Goal: Feedback & Contribution: Leave review/rating

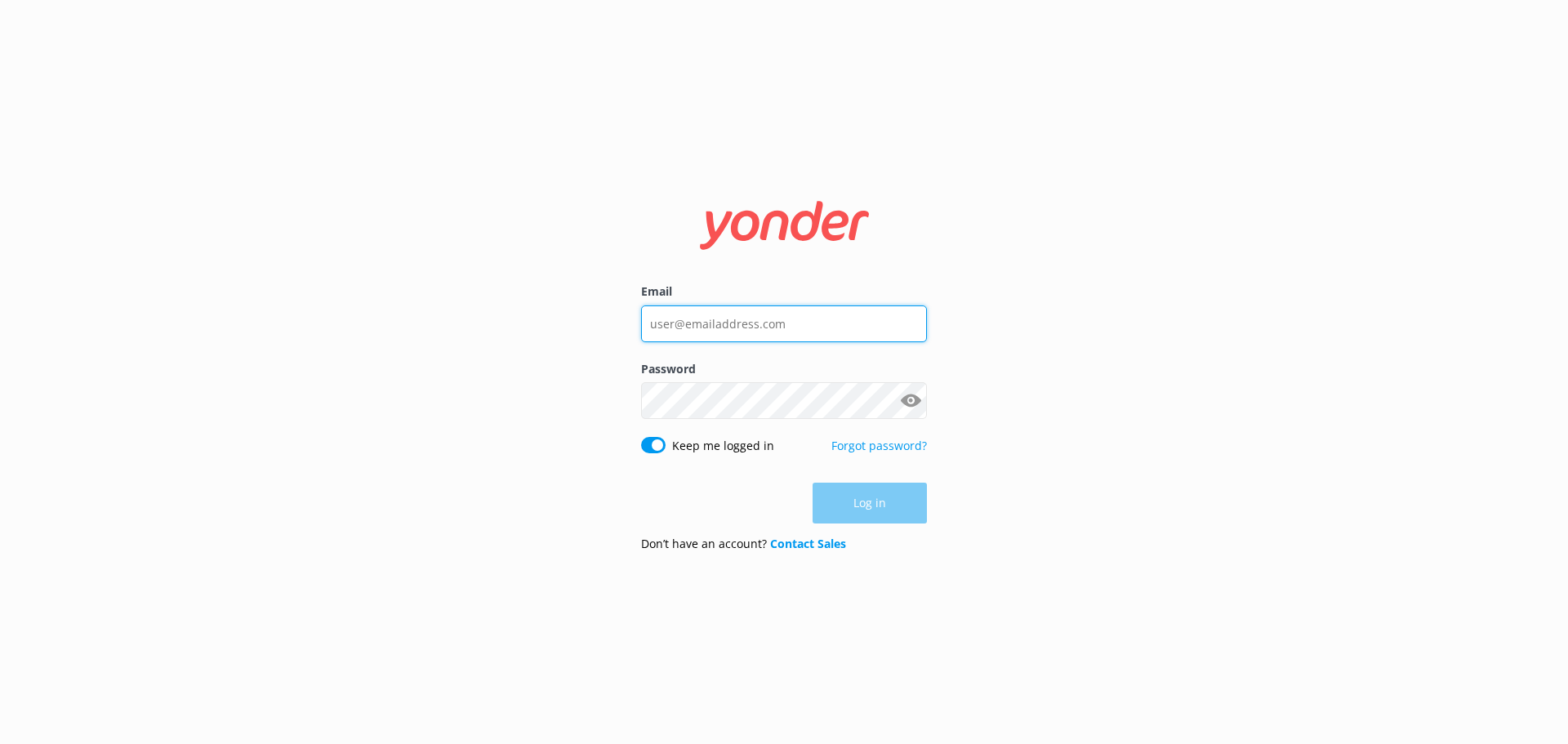
type input "[PERSON_NAME][EMAIL_ADDRESS][DOMAIN_NAME]"
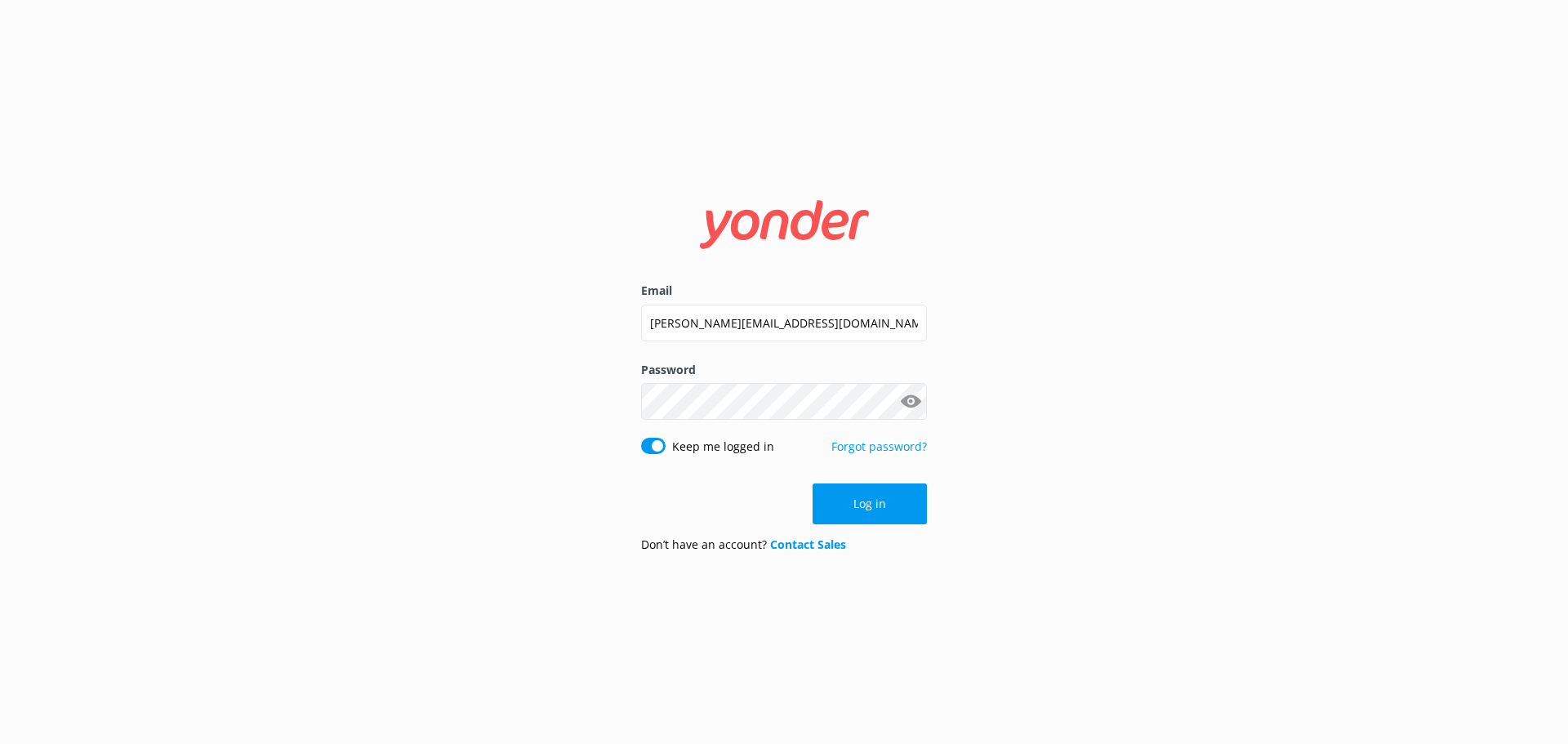
click at [858, 497] on div "Log in" at bounding box center [784, 504] width 285 height 41
click at [869, 502] on button "Log in" at bounding box center [870, 504] width 114 height 41
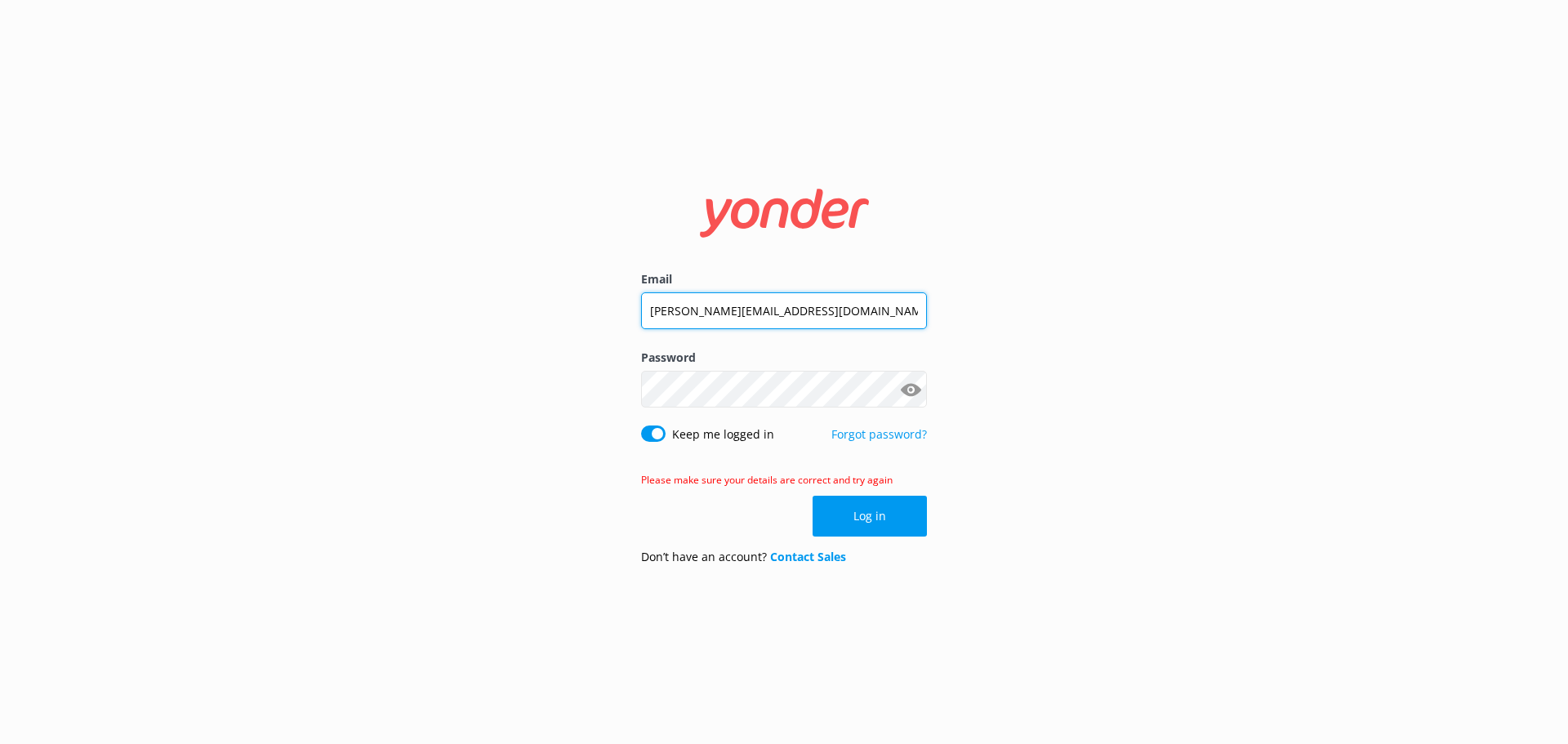
click at [834, 305] on input "[PERSON_NAME][EMAIL_ADDRESS][DOMAIN_NAME]" at bounding box center [784, 310] width 285 height 37
type input "[EMAIL_ADDRESS][DOMAIN_NAME]"
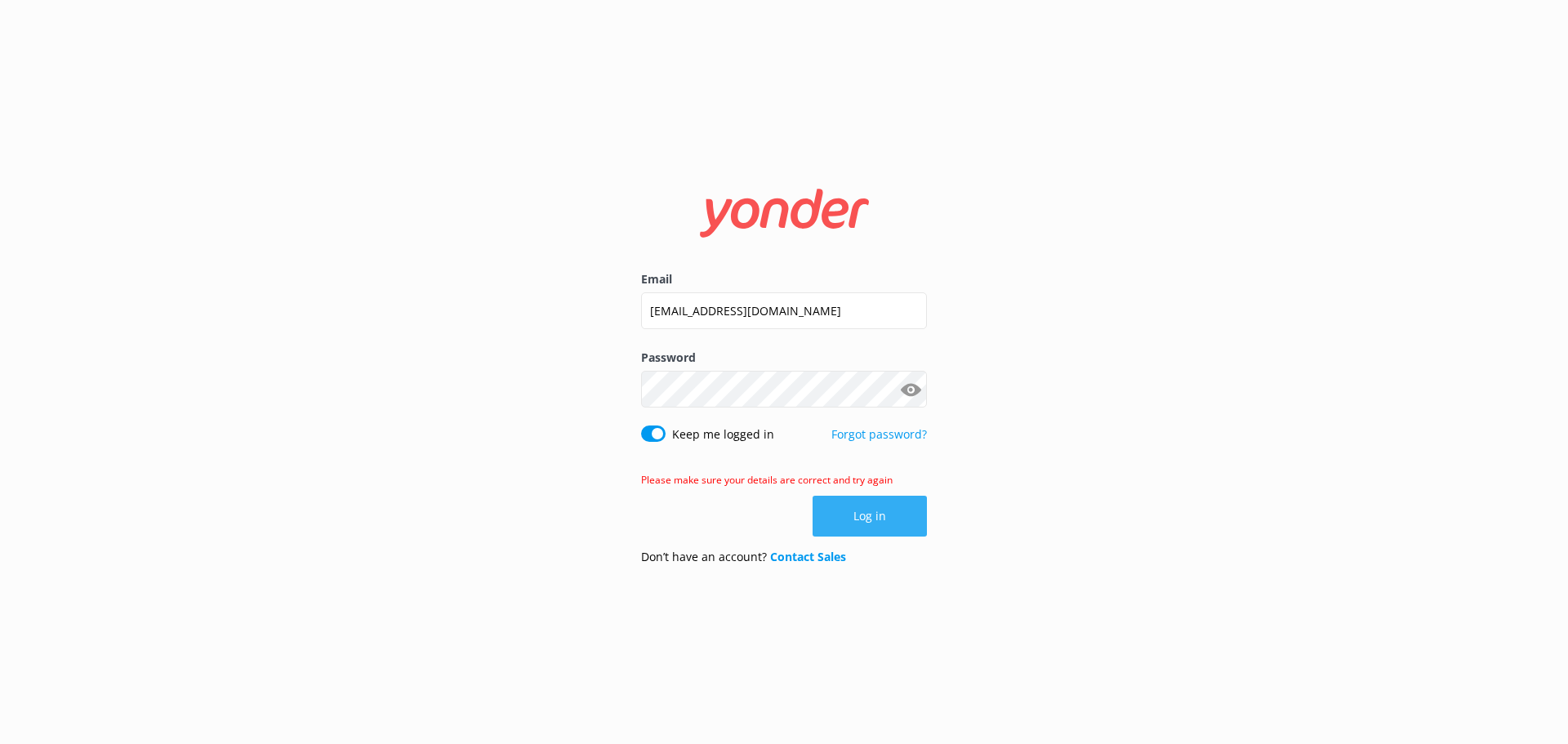
click at [872, 519] on button "Log in" at bounding box center [870, 517] width 114 height 41
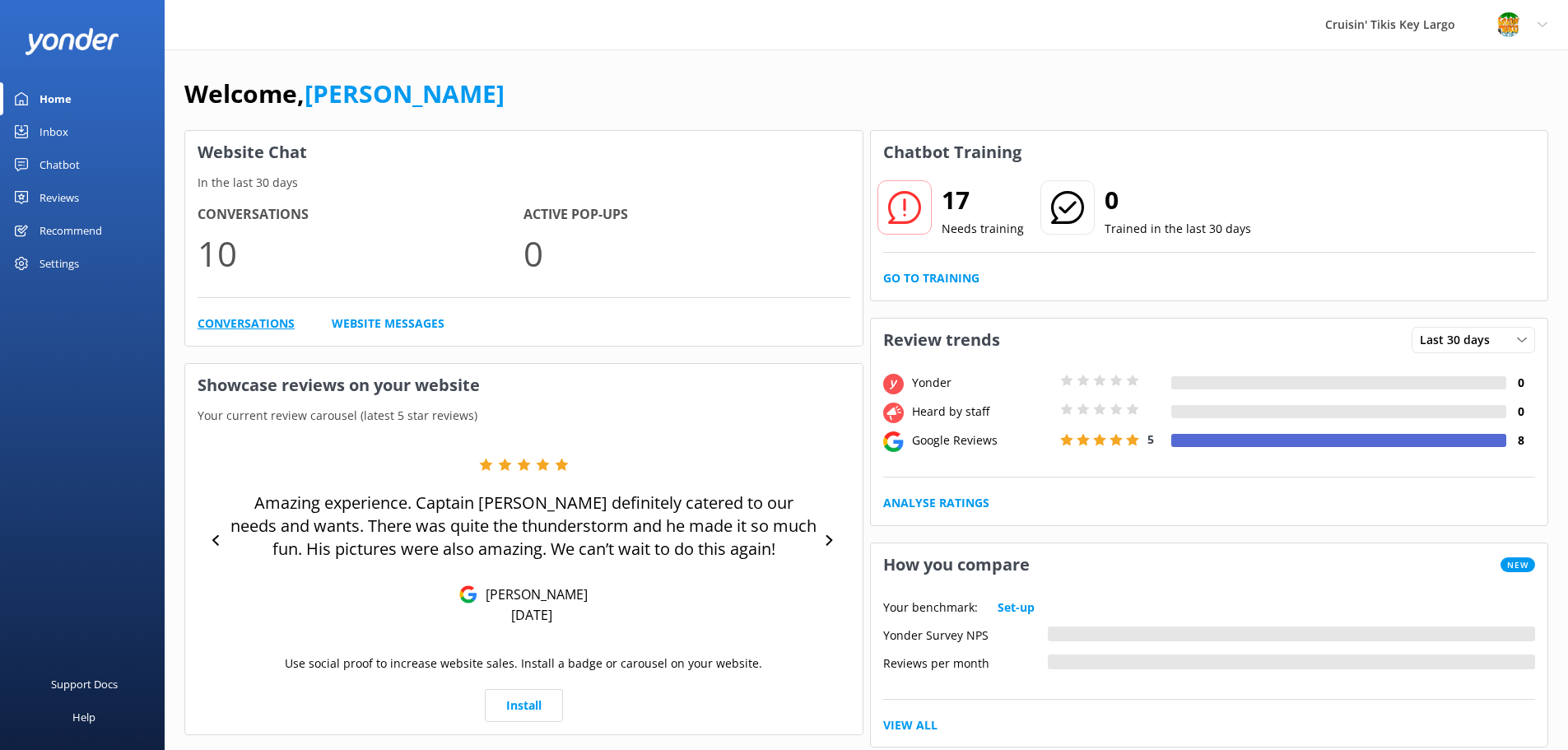
click at [231, 320] on link "Conversations" at bounding box center [246, 324] width 97 height 18
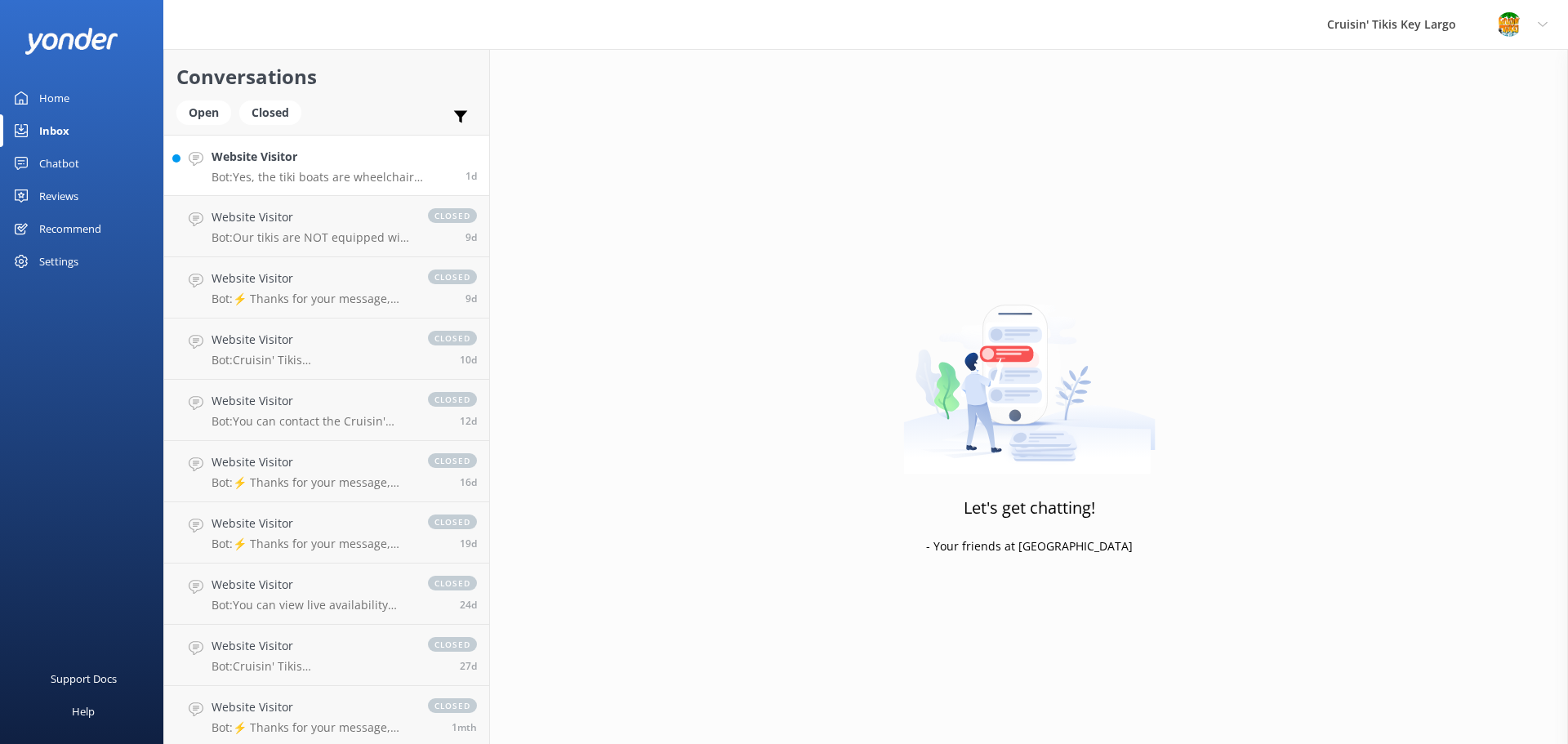
click at [313, 173] on p "Bot: Yes, the tiki boats are wheelchair accessible." at bounding box center [332, 177] width 242 height 14
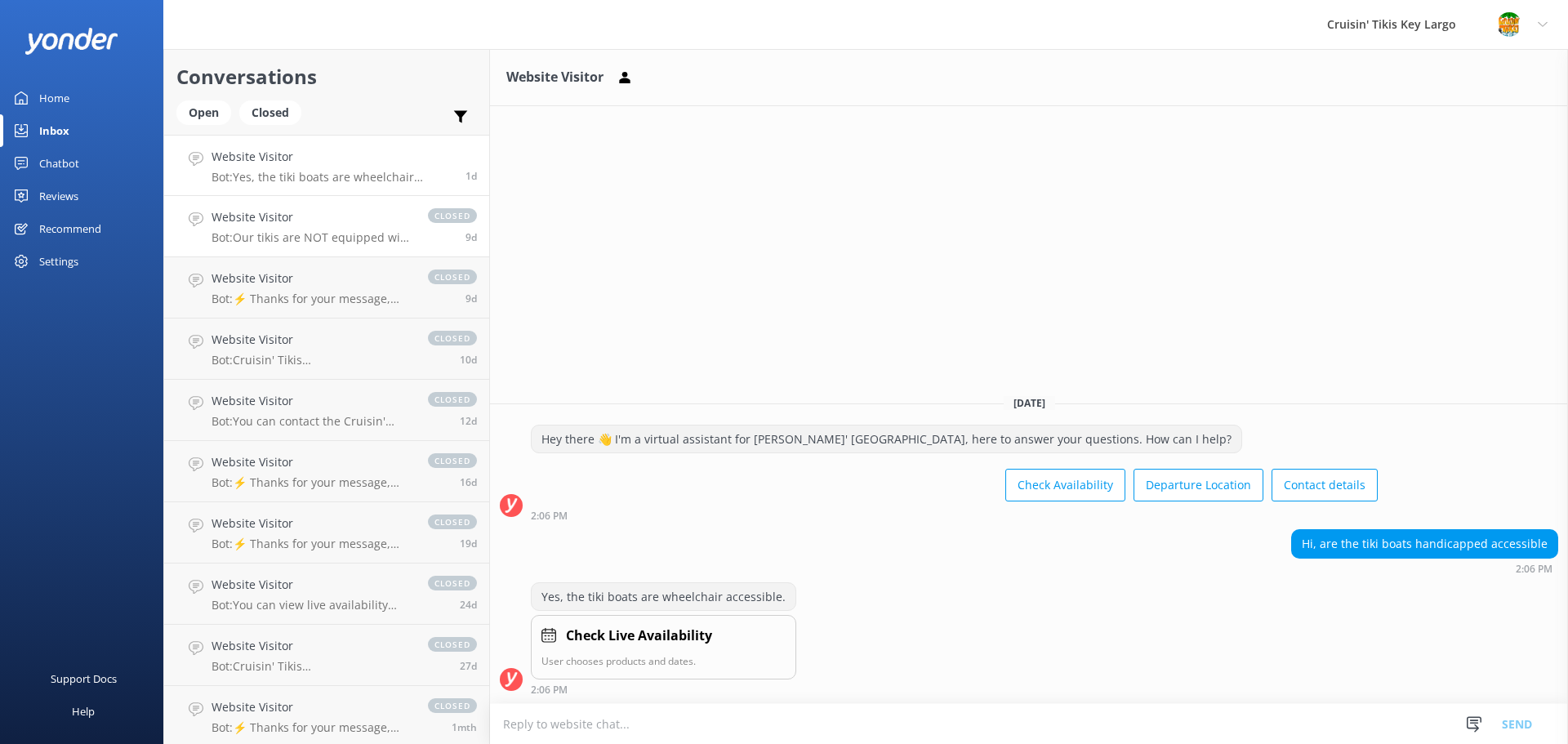
click at [263, 234] on p "Bot: Our tikis are NOT equipped with restrooms. We strongly encourage you to us…" at bounding box center [311, 237] width 200 height 14
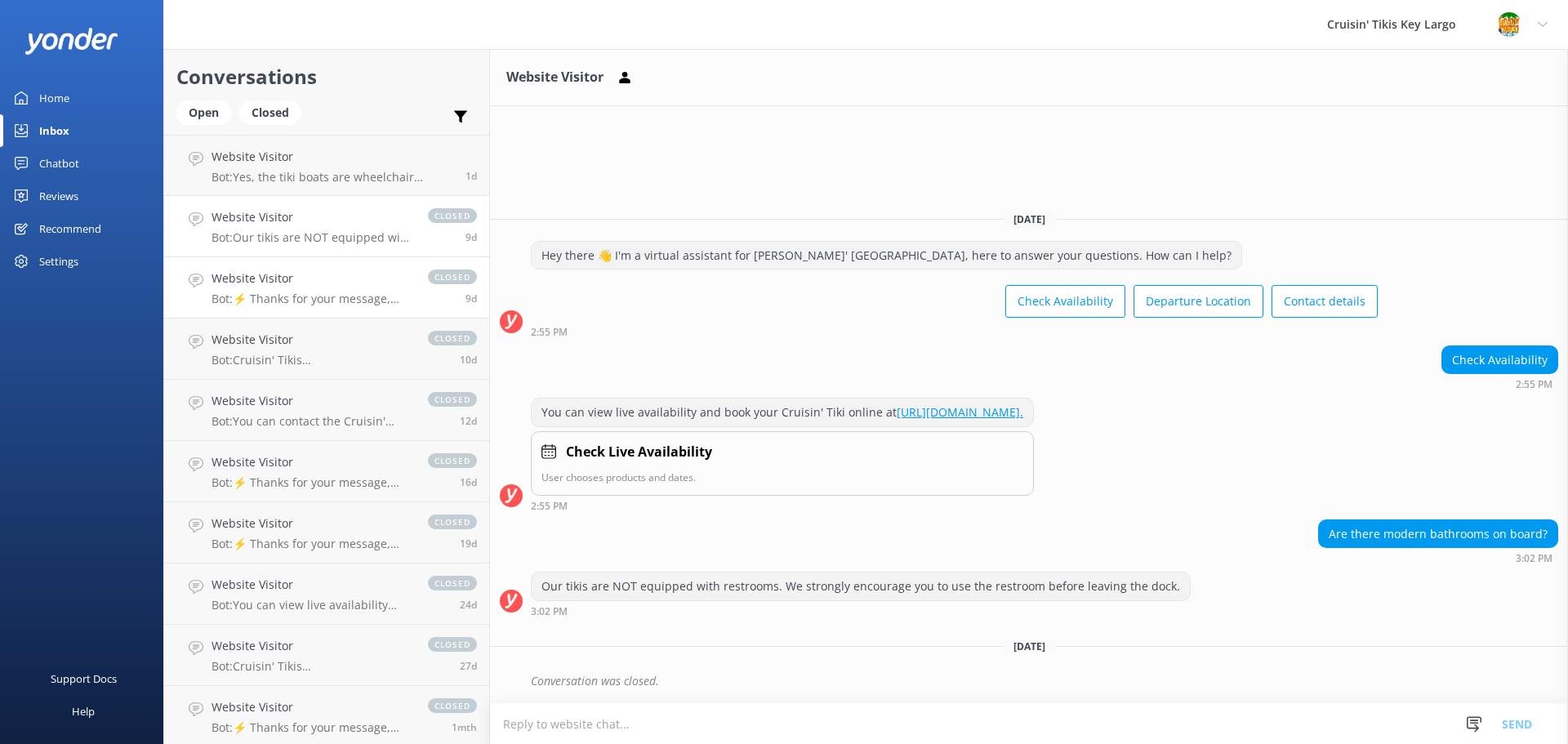
click at [281, 292] on p "Bot: ⚡ Thanks for your message, we'll get back to you as soon as we can. You're…" at bounding box center [311, 299] width 200 height 14
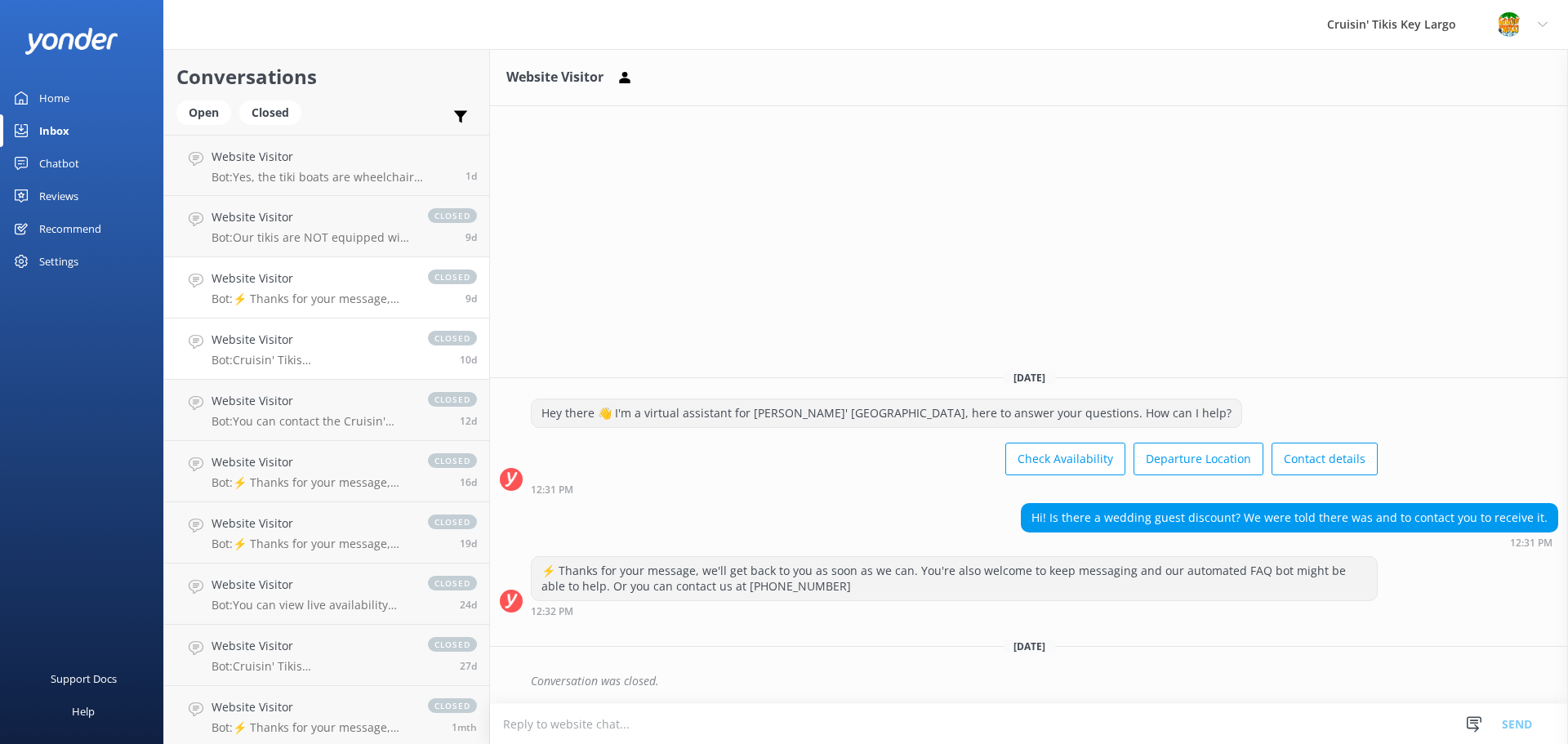
click at [295, 351] on div "Website Visitor Bot: Cruisin' Tikis Key Largo departs dockside from Snook's Bay…" at bounding box center [311, 349] width 200 height 36
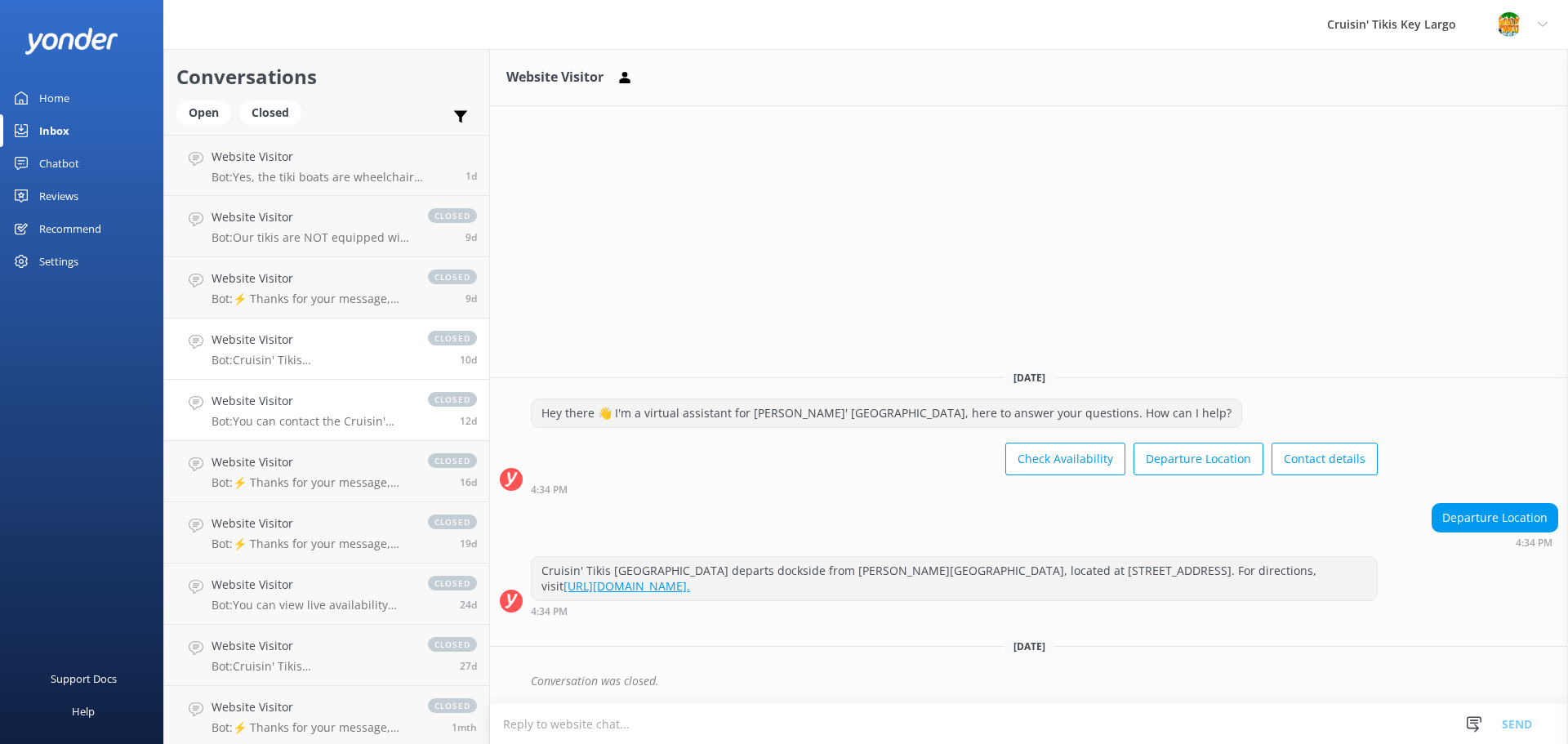
click at [292, 407] on h4 "Website Visitor" at bounding box center [311, 401] width 200 height 18
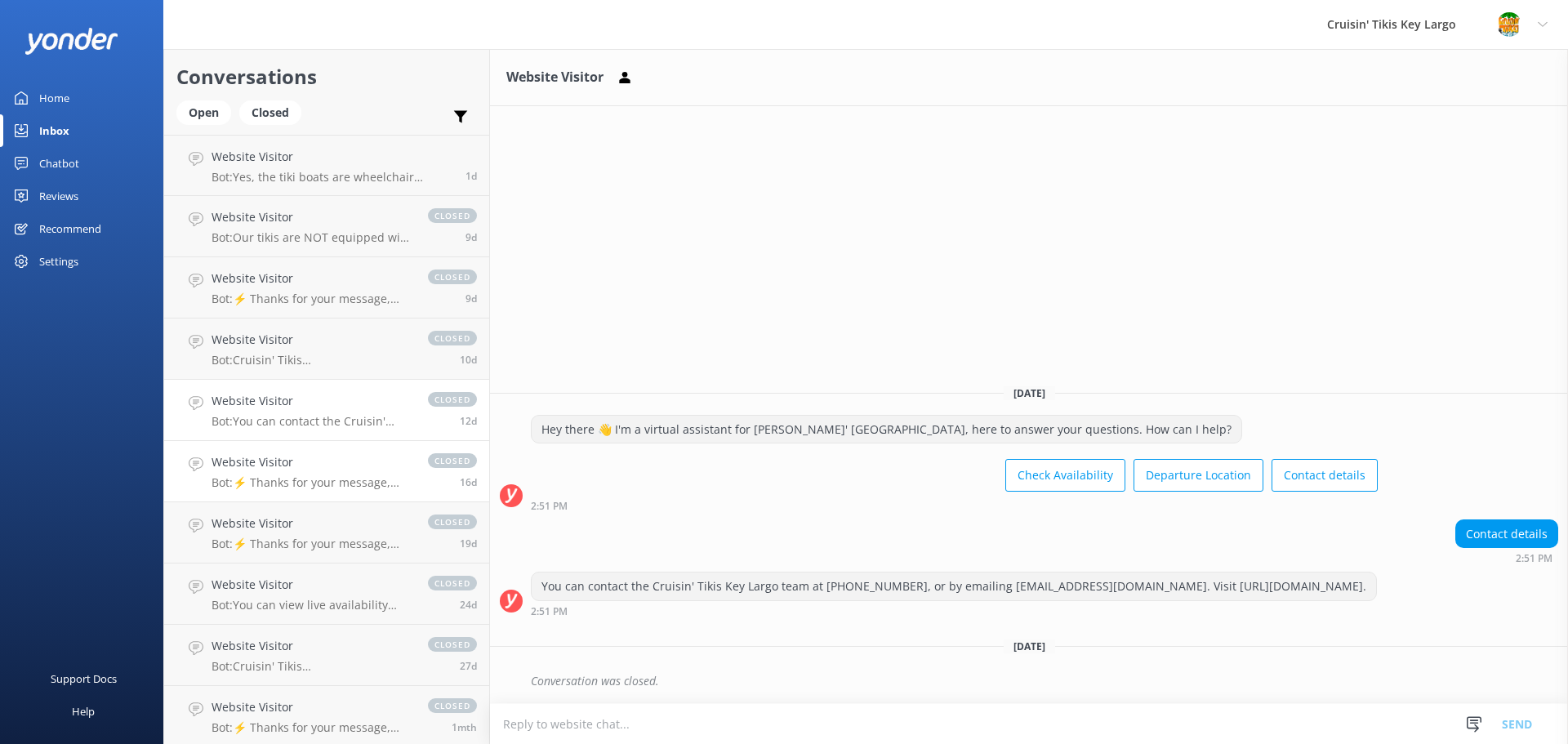
click at [285, 481] on p "Bot: ⚡ Thanks for your message, we'll get back to you as soon as we can. You're…" at bounding box center [311, 483] width 200 height 14
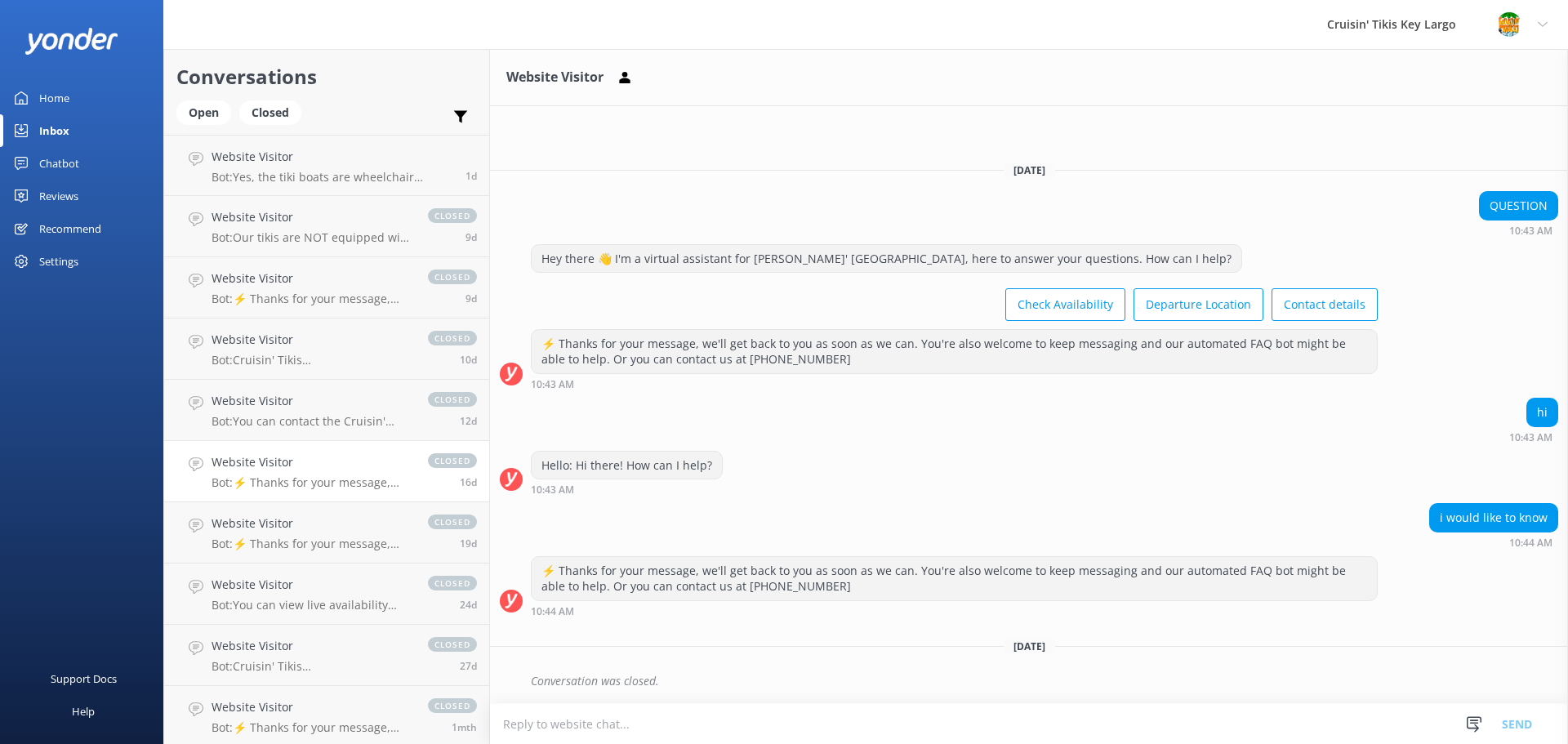
click at [59, 194] on div "Reviews" at bounding box center [59, 195] width 39 height 33
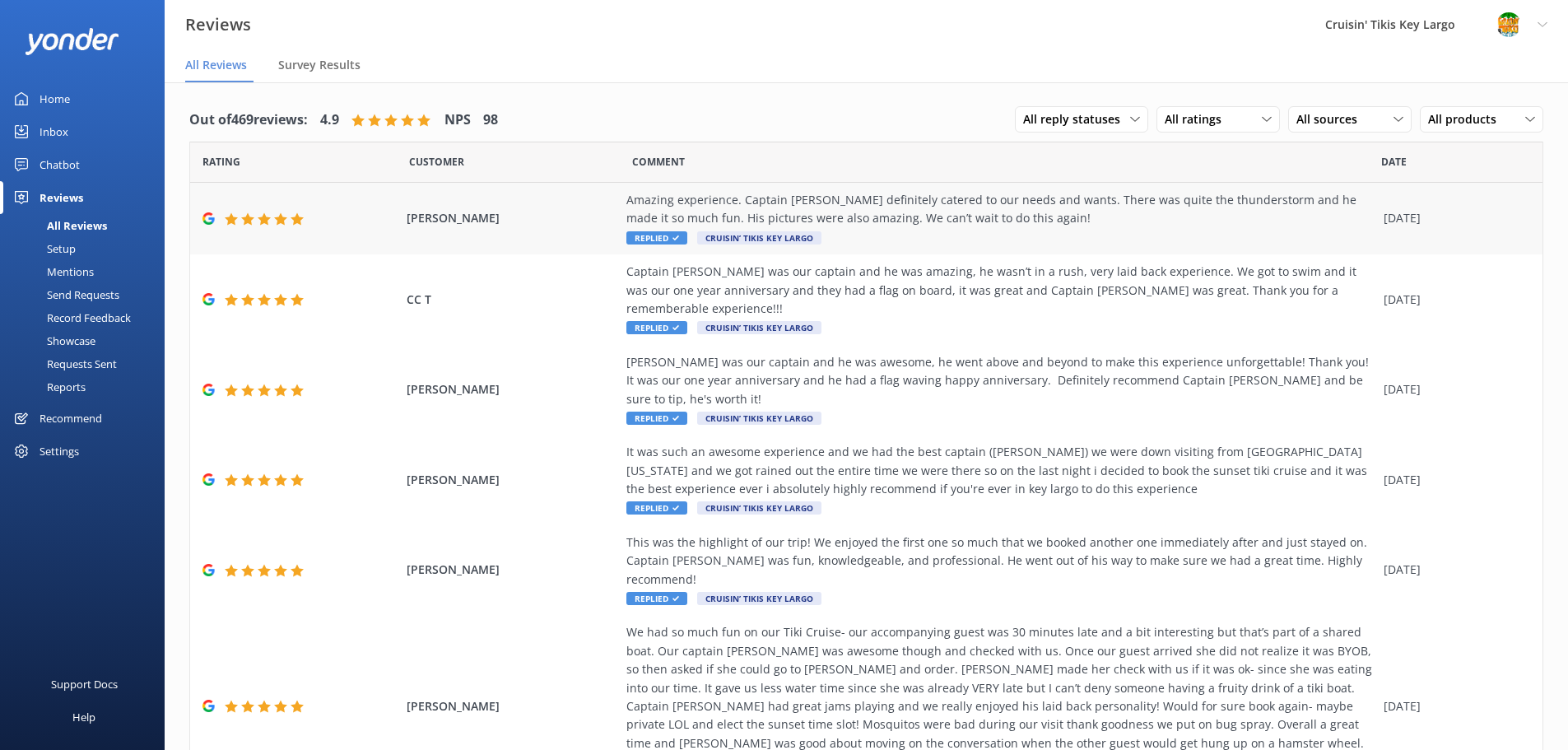
scroll to position [83, 0]
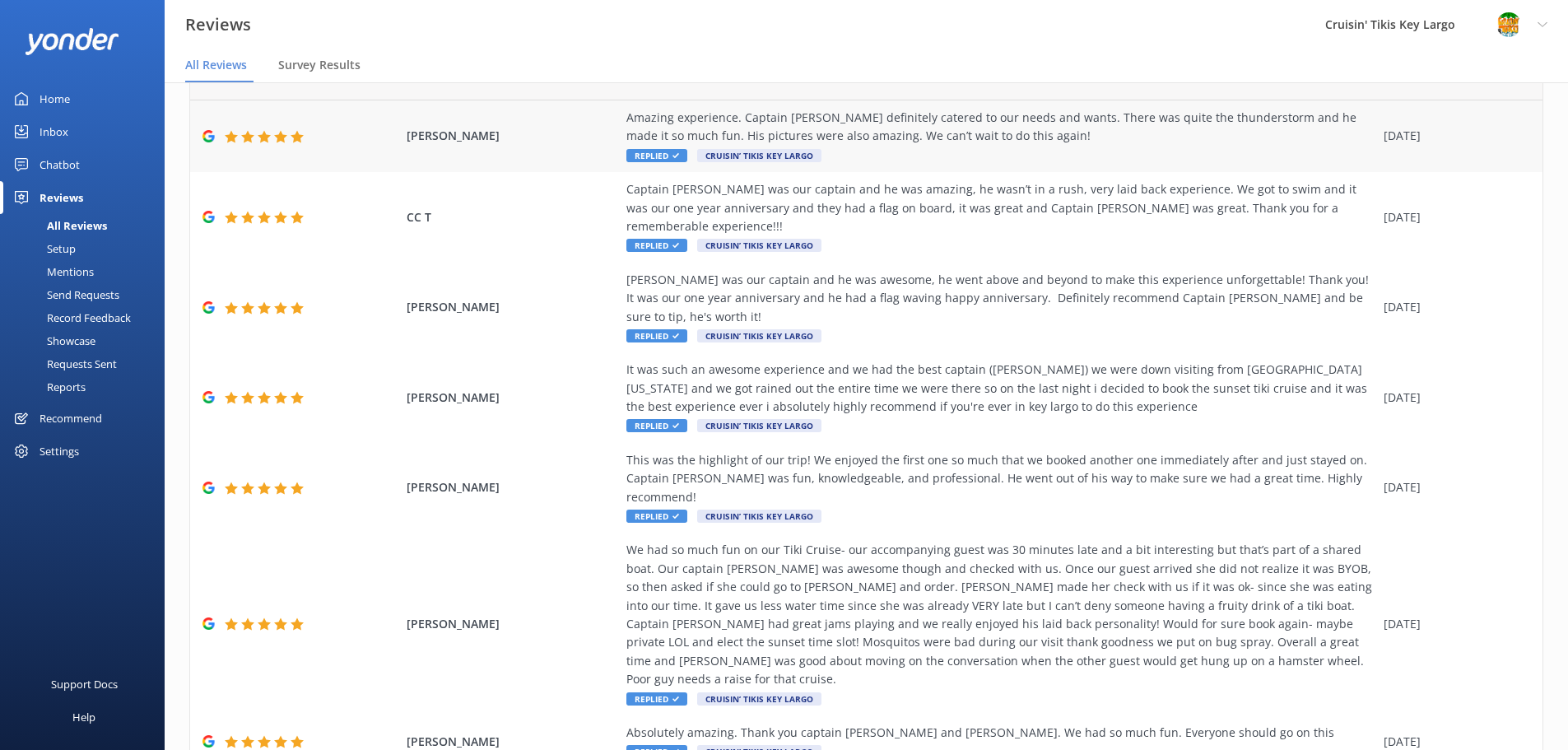
click at [650, 155] on span "Replied" at bounding box center [657, 156] width 61 height 13
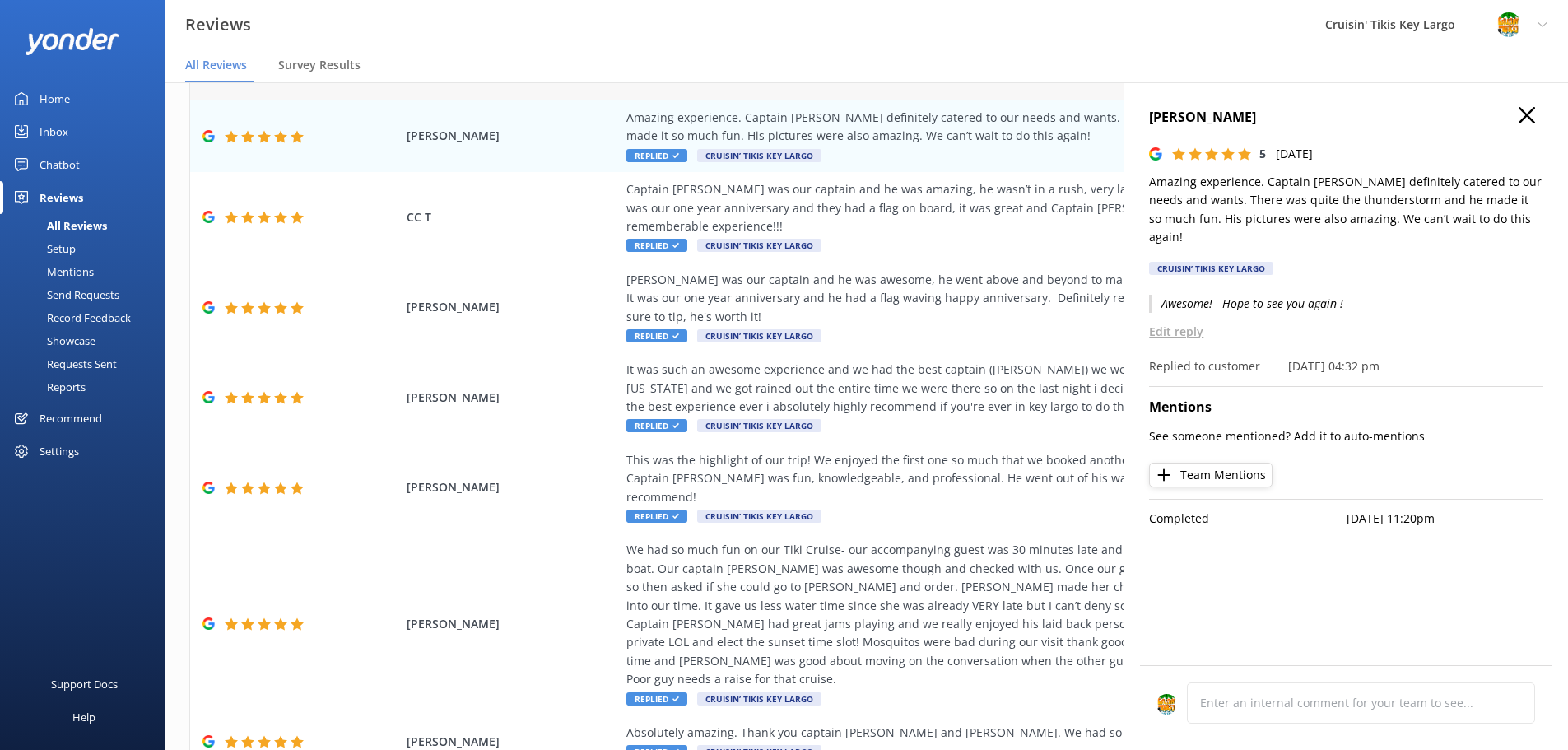
click at [1171, 323] on p "Edit reply" at bounding box center [1346, 332] width 395 height 18
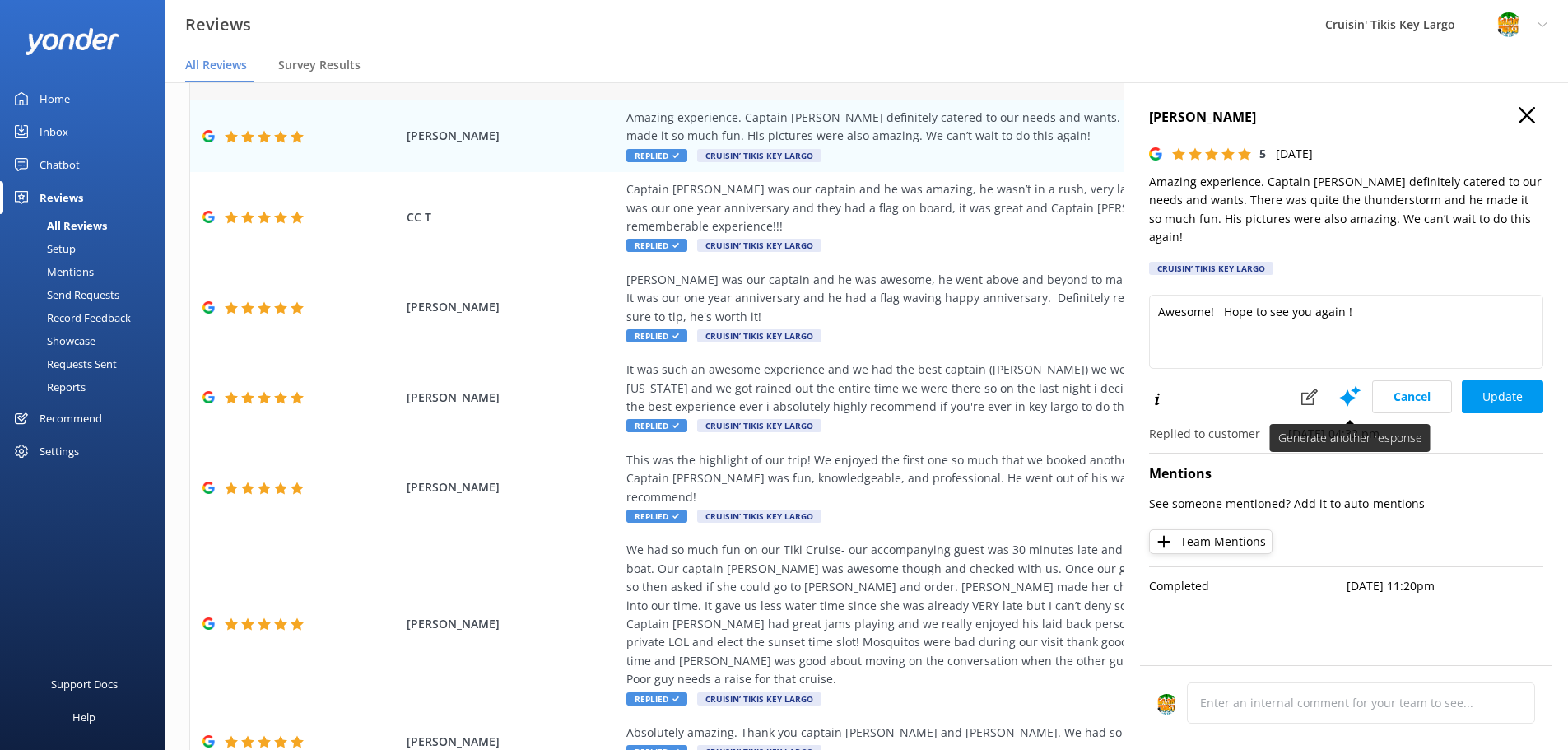
click at [1350, 386] on icon at bounding box center [1350, 396] width 24 height 24
type textarea "Thank you so much for your wonderful review! We're thrilled to hear you had suc…"
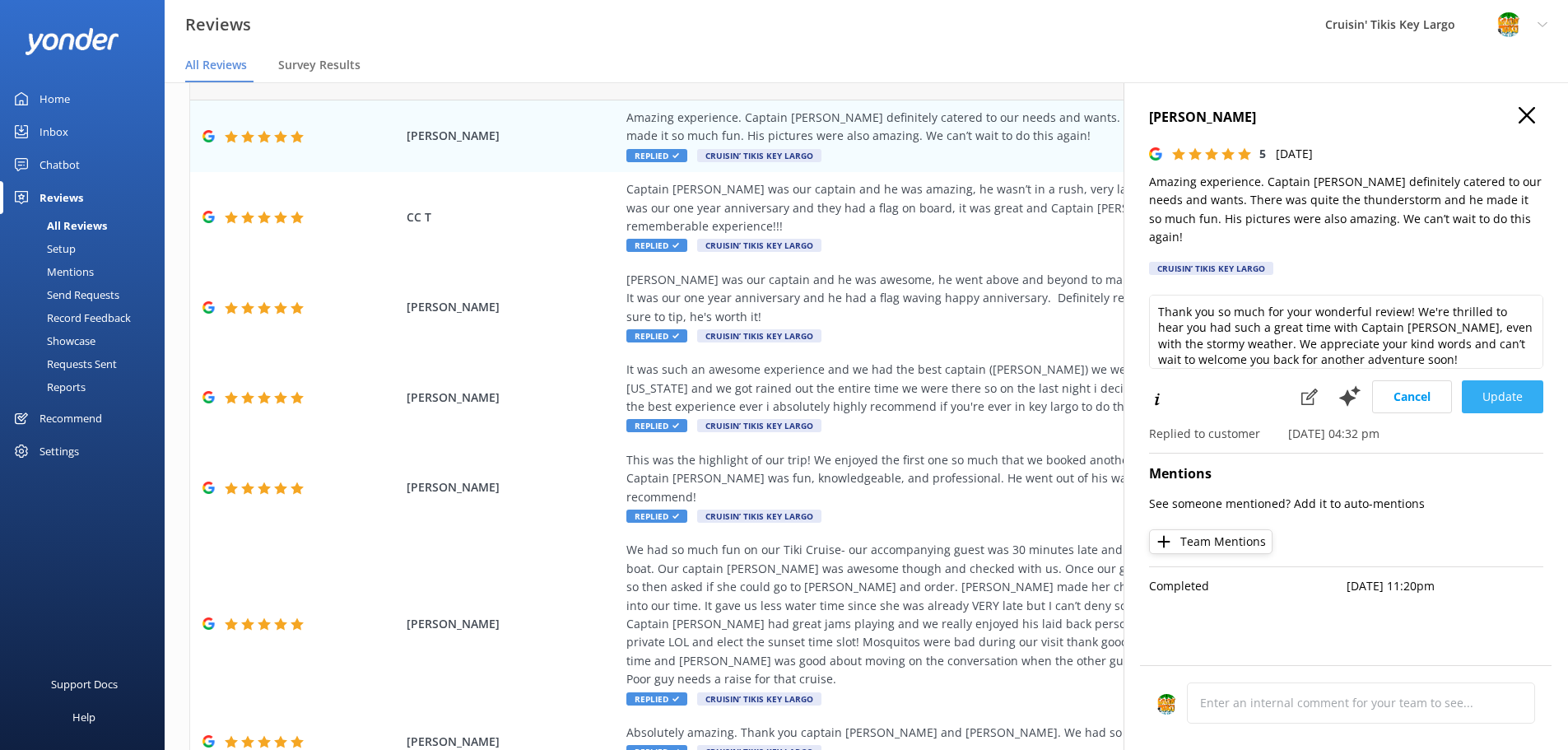
click at [1506, 380] on button "Update" at bounding box center [1502, 397] width 82 height 33
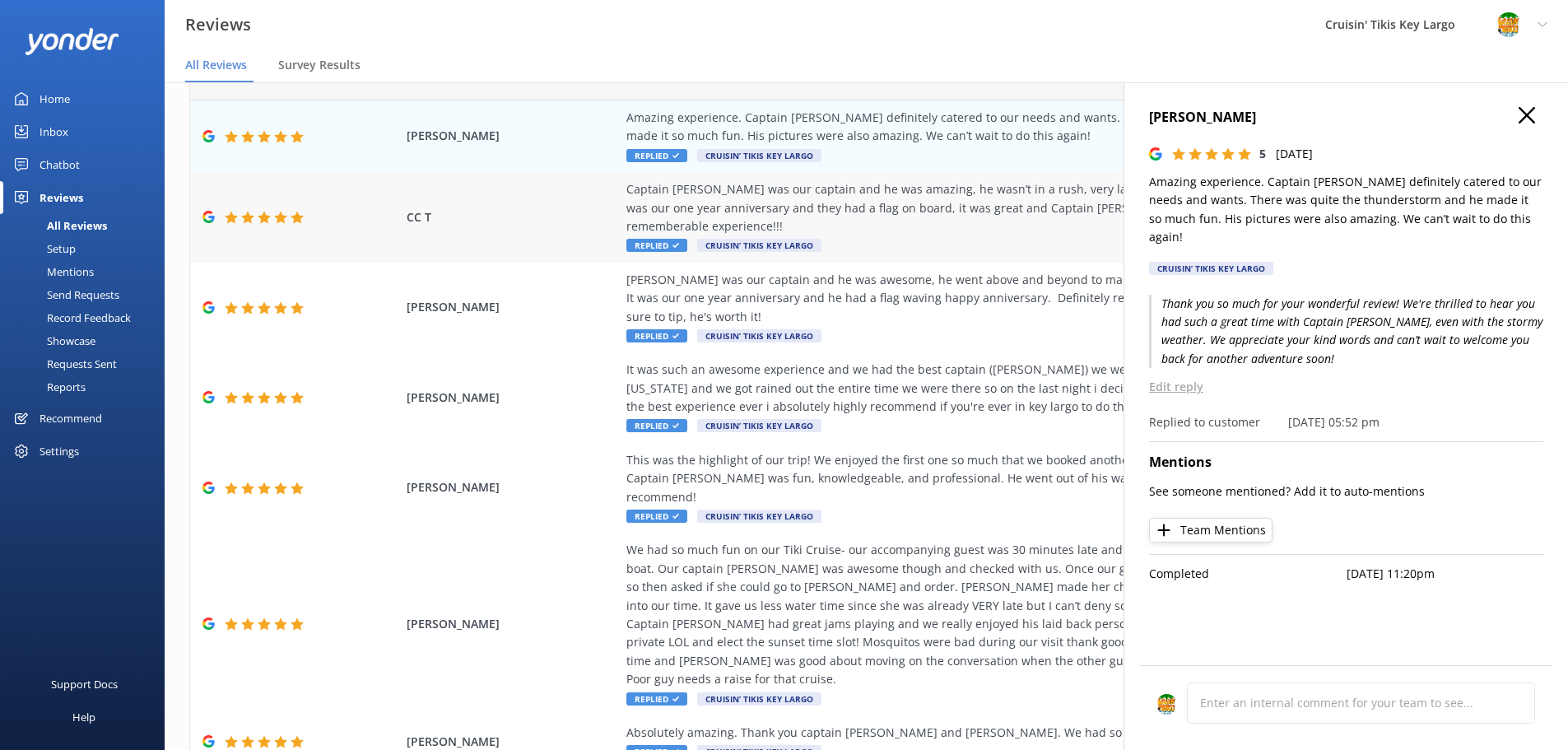
click at [648, 239] on span "Replied" at bounding box center [657, 246] width 61 height 13
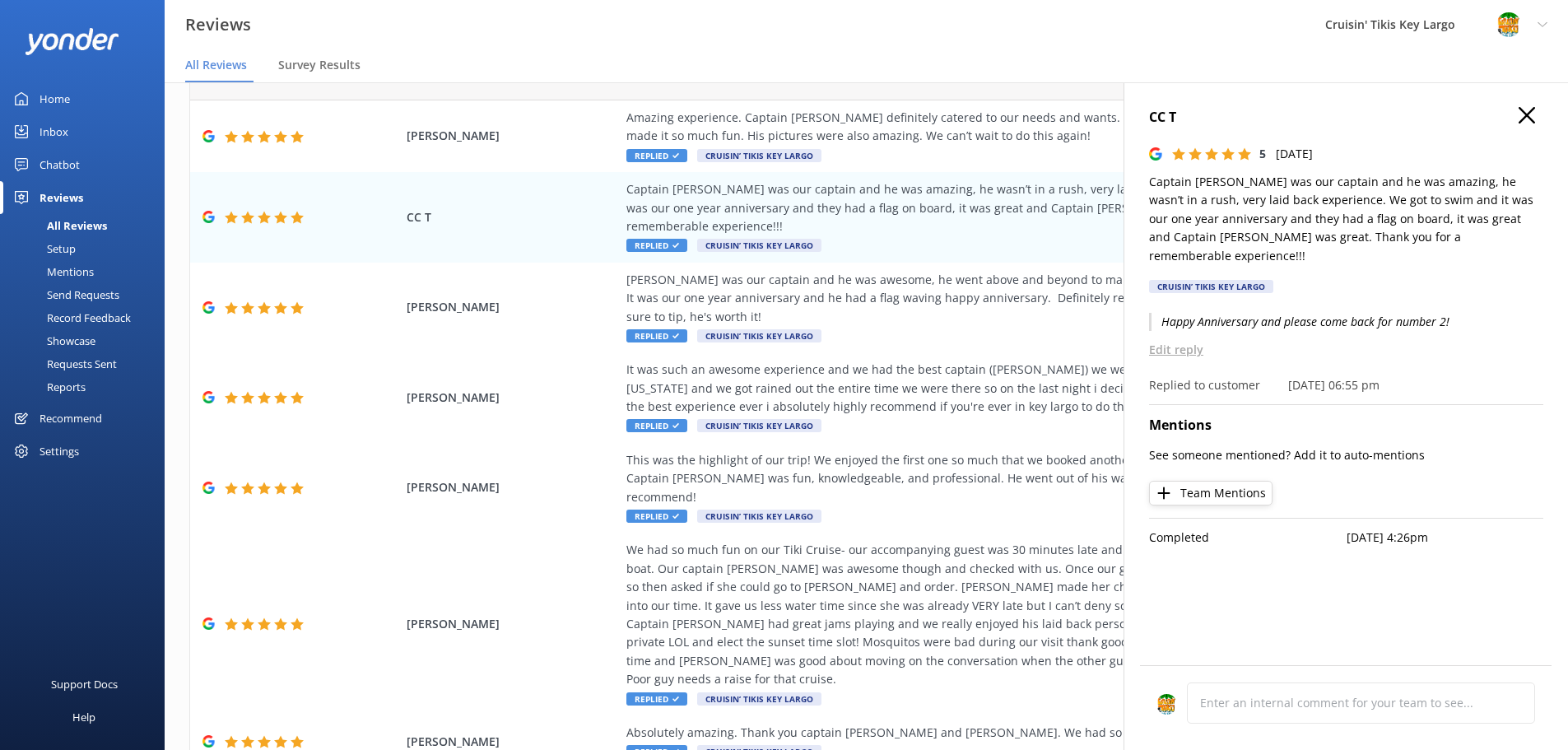
click at [1183, 341] on p "Edit reply" at bounding box center [1346, 350] width 395 height 18
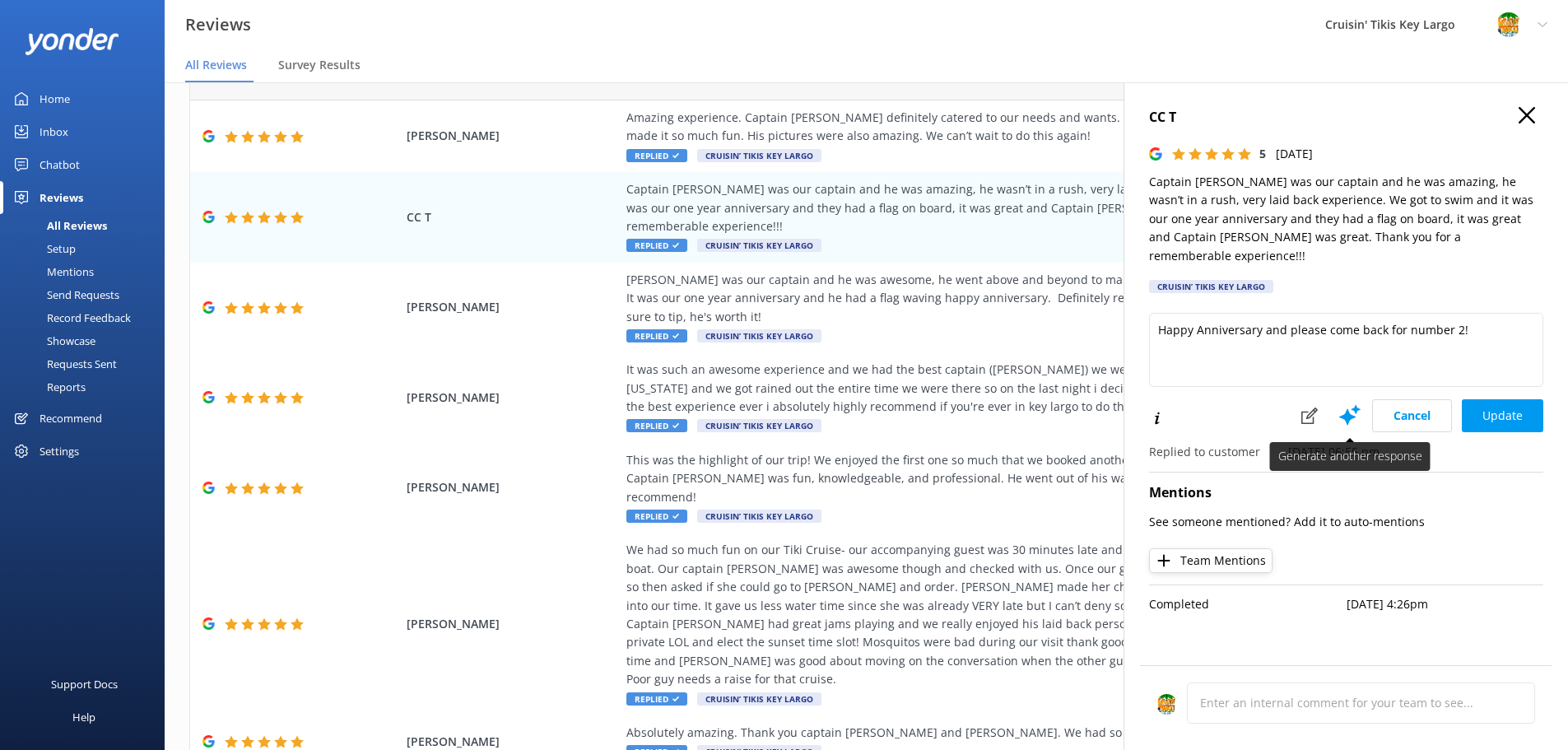
click at [1349, 405] on use at bounding box center [1350, 415] width 22 height 21
type textarea "Thank you so much for your wonderful review! We’re thrilled to hear Captain Gus…"
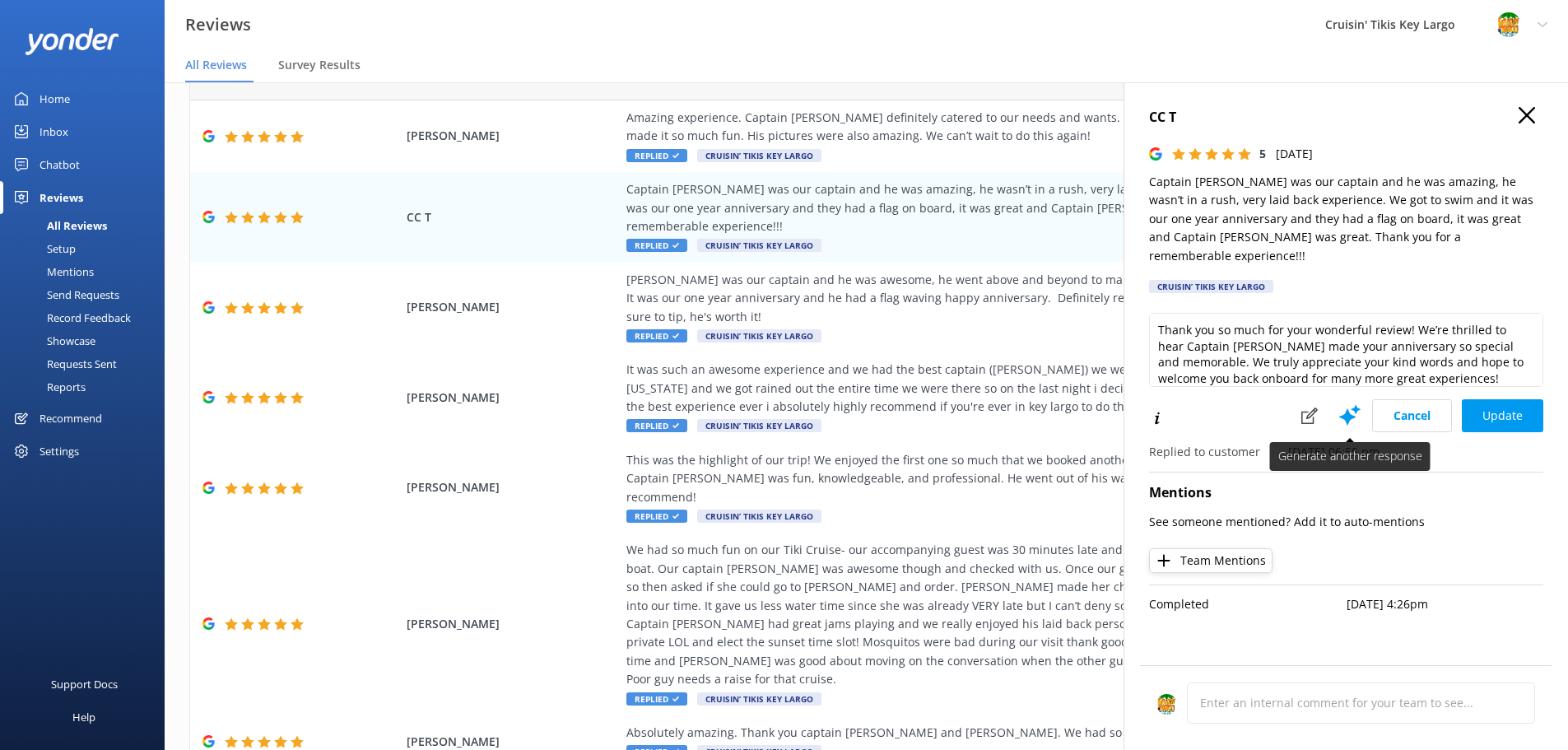
click at [1353, 405] on use at bounding box center [1350, 415] width 22 height 21
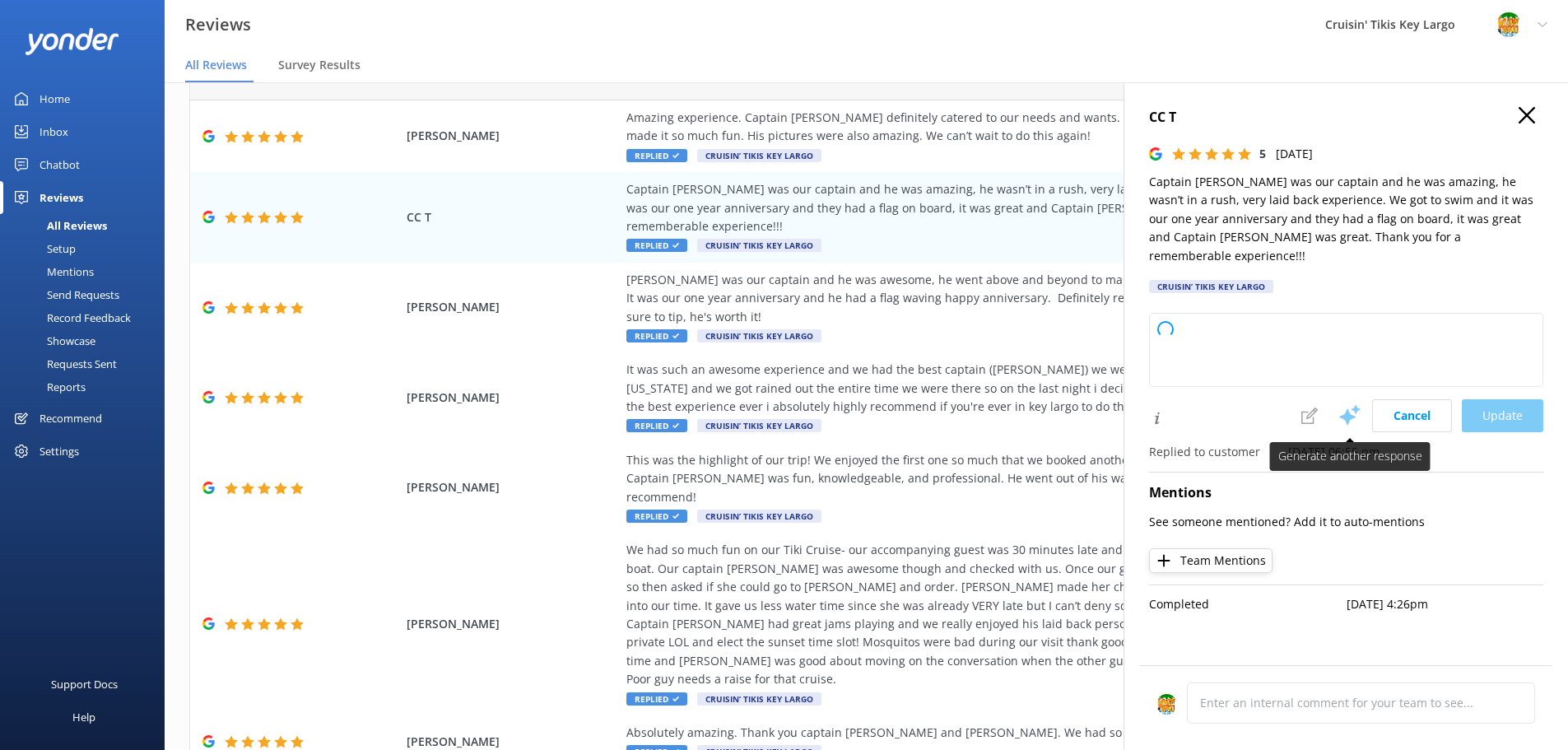
type textarea "Thank you so much for your wonderful review! We’re delighted to hear you had su…"
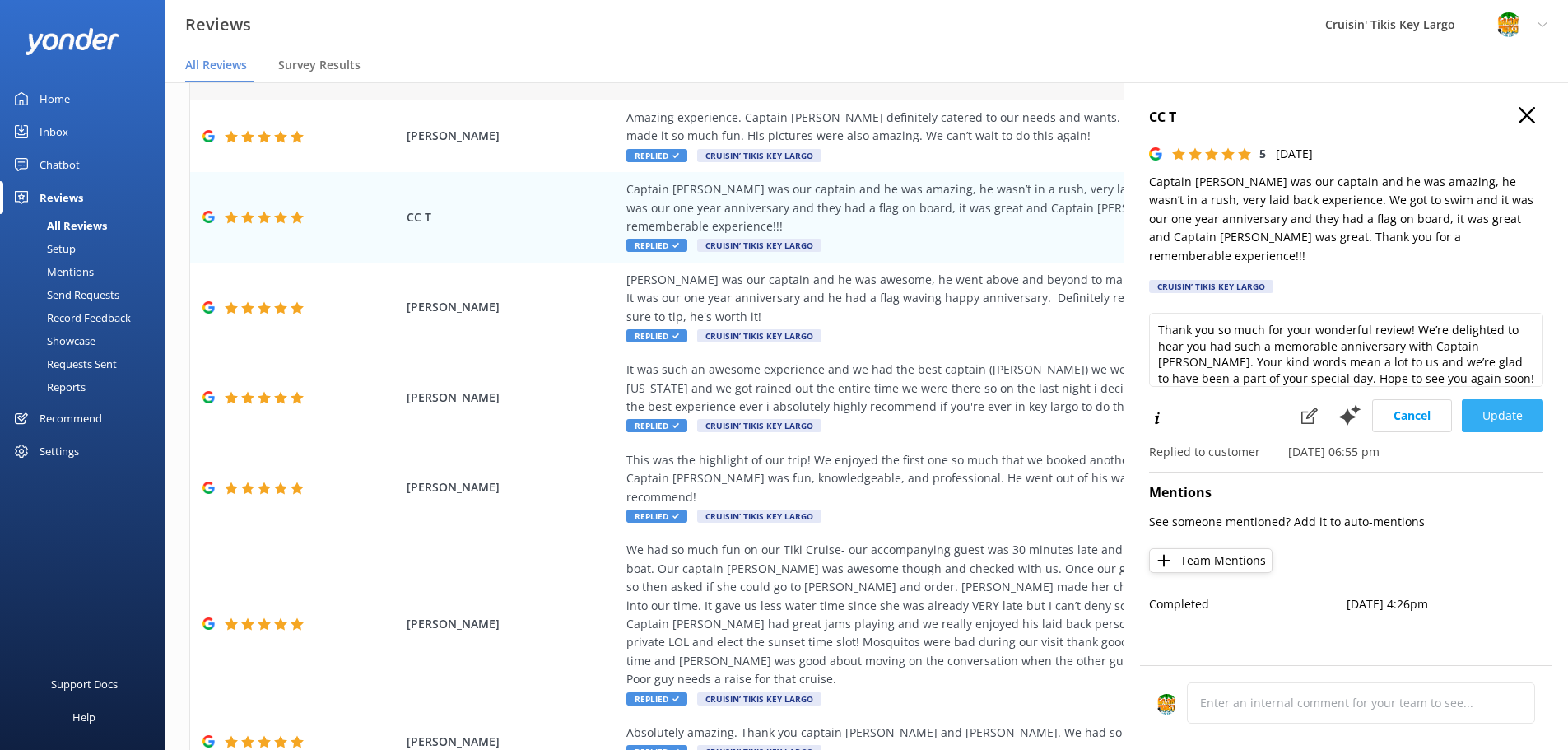
click at [1506, 399] on button "Update" at bounding box center [1502, 415] width 82 height 33
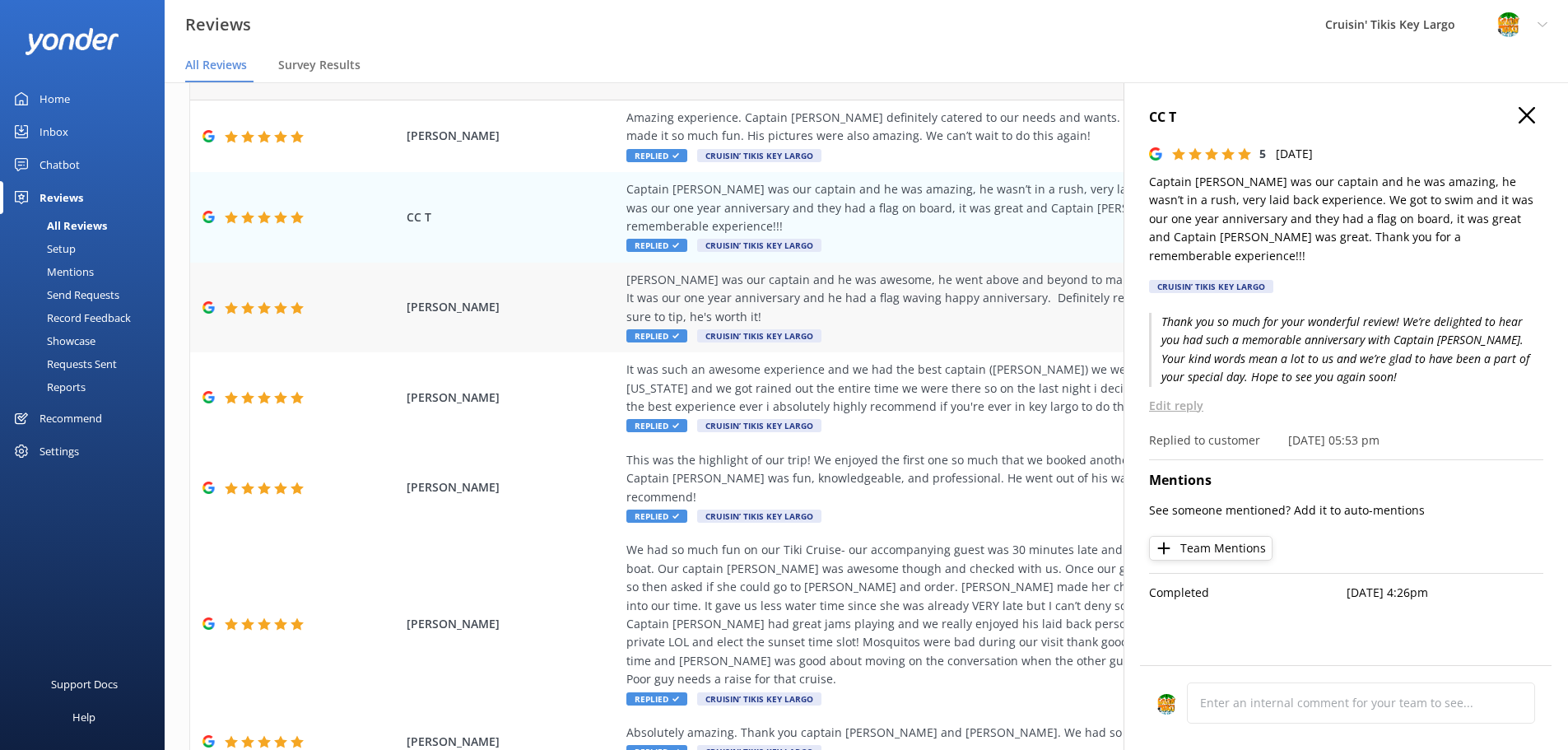
click at [648, 329] on span "Replied" at bounding box center [657, 335] width 61 height 13
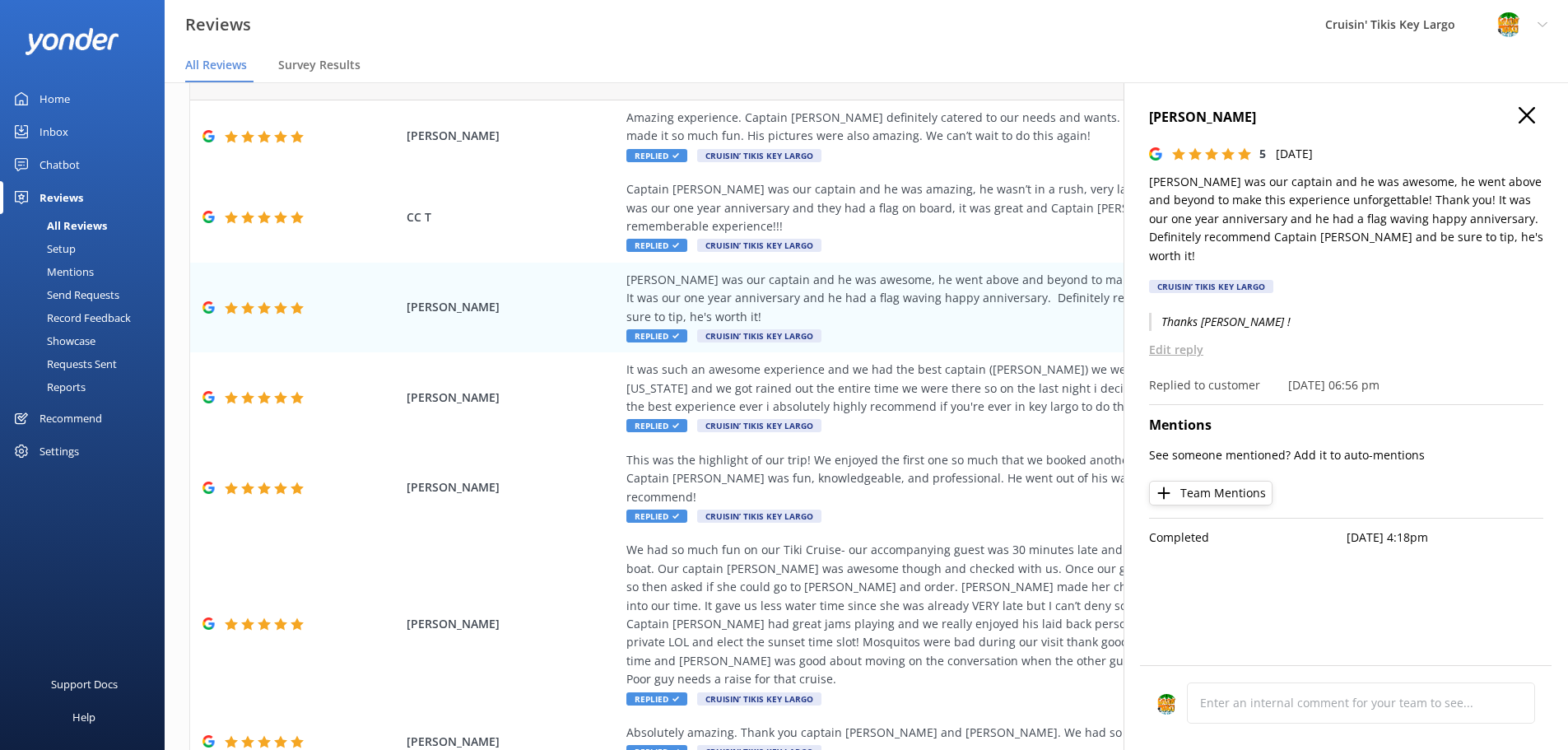
click at [1170, 341] on p "Edit reply" at bounding box center [1346, 350] width 395 height 18
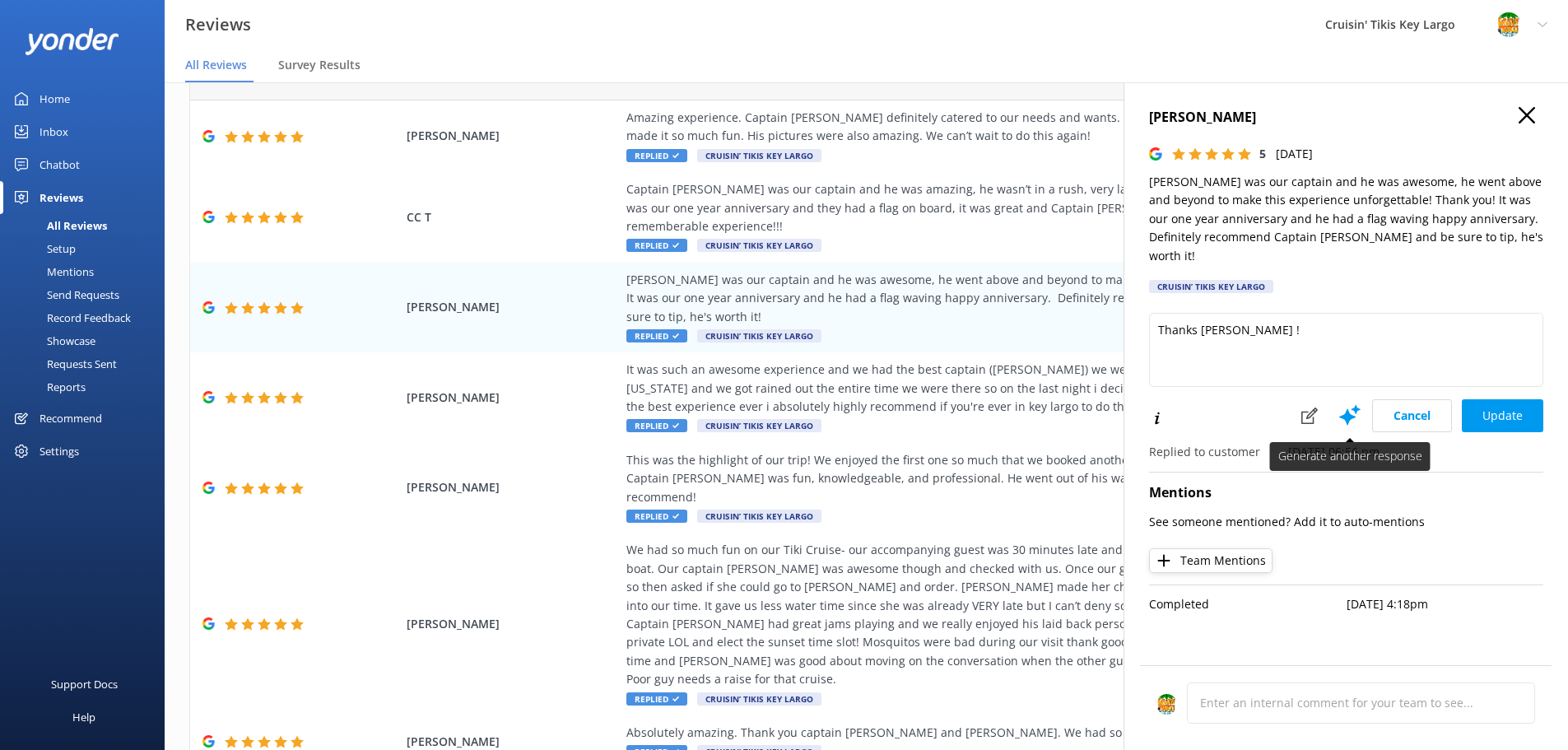
click at [1343, 403] on icon at bounding box center [1350, 415] width 24 height 24
type textarea "Thank you so much for your wonderful review! We’re thrilled to hear Captain Gus…"
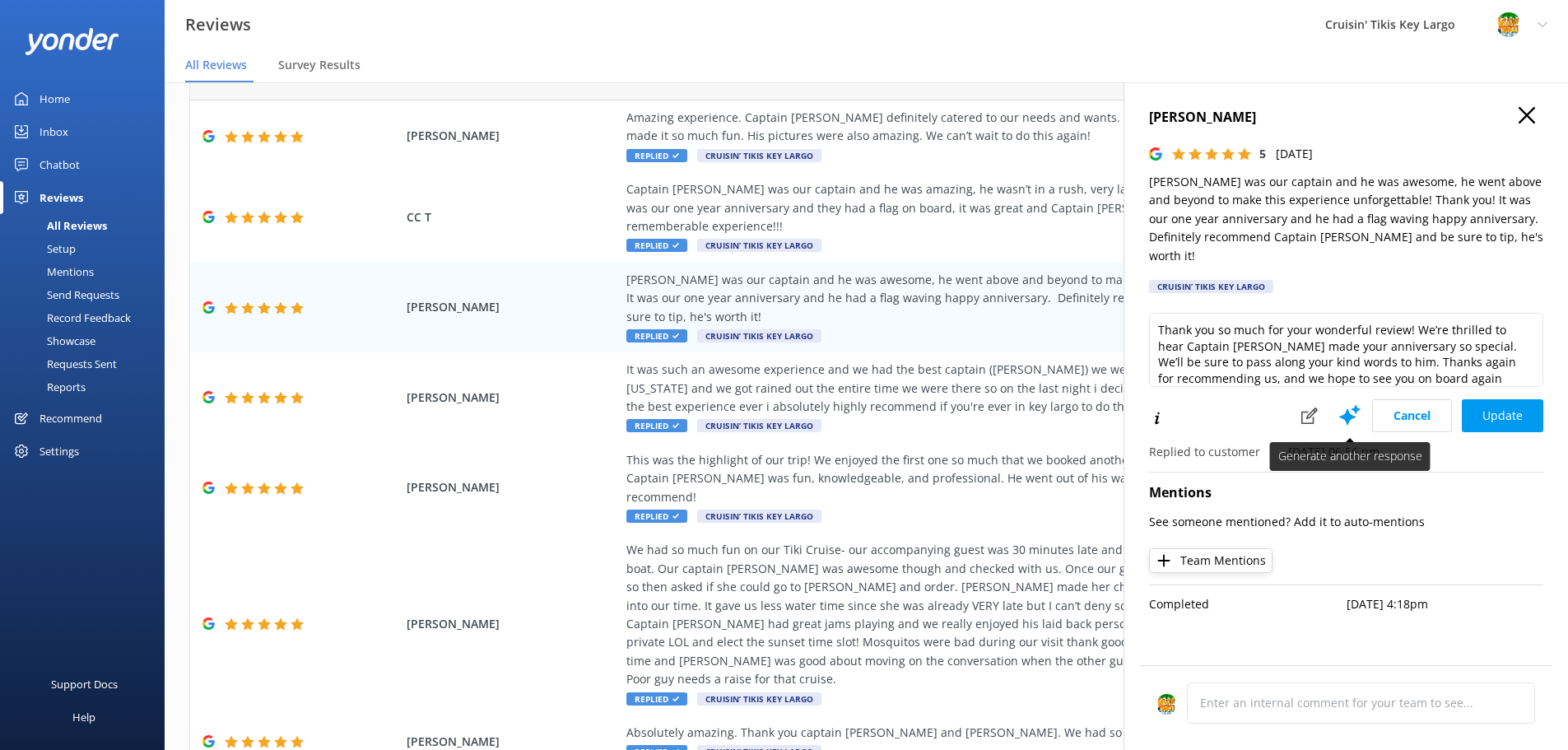
click at [1352, 405] on use at bounding box center [1350, 415] width 22 height 21
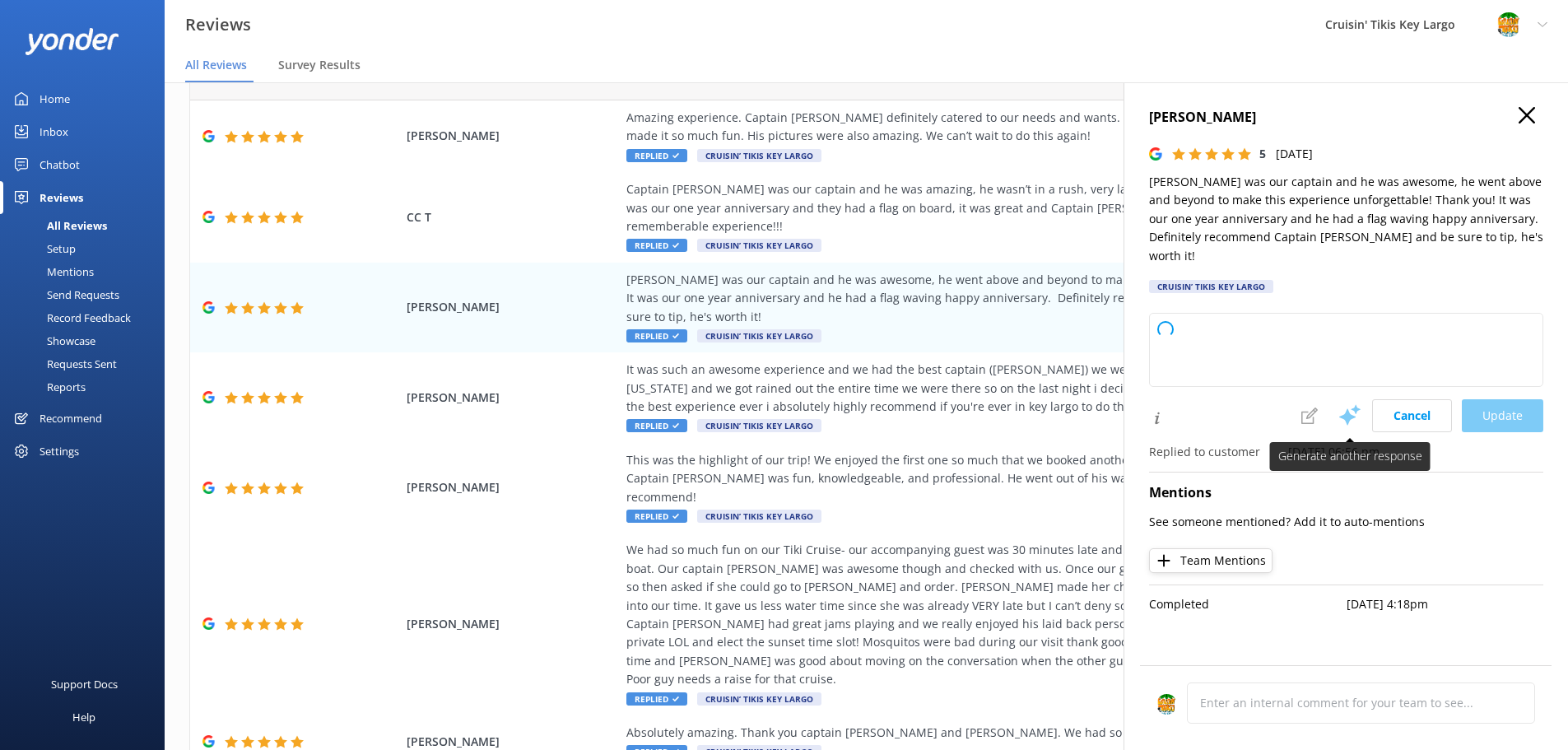
type textarea "Thank you so much for your wonderful review! We’re thrilled that Captain Gusto …"
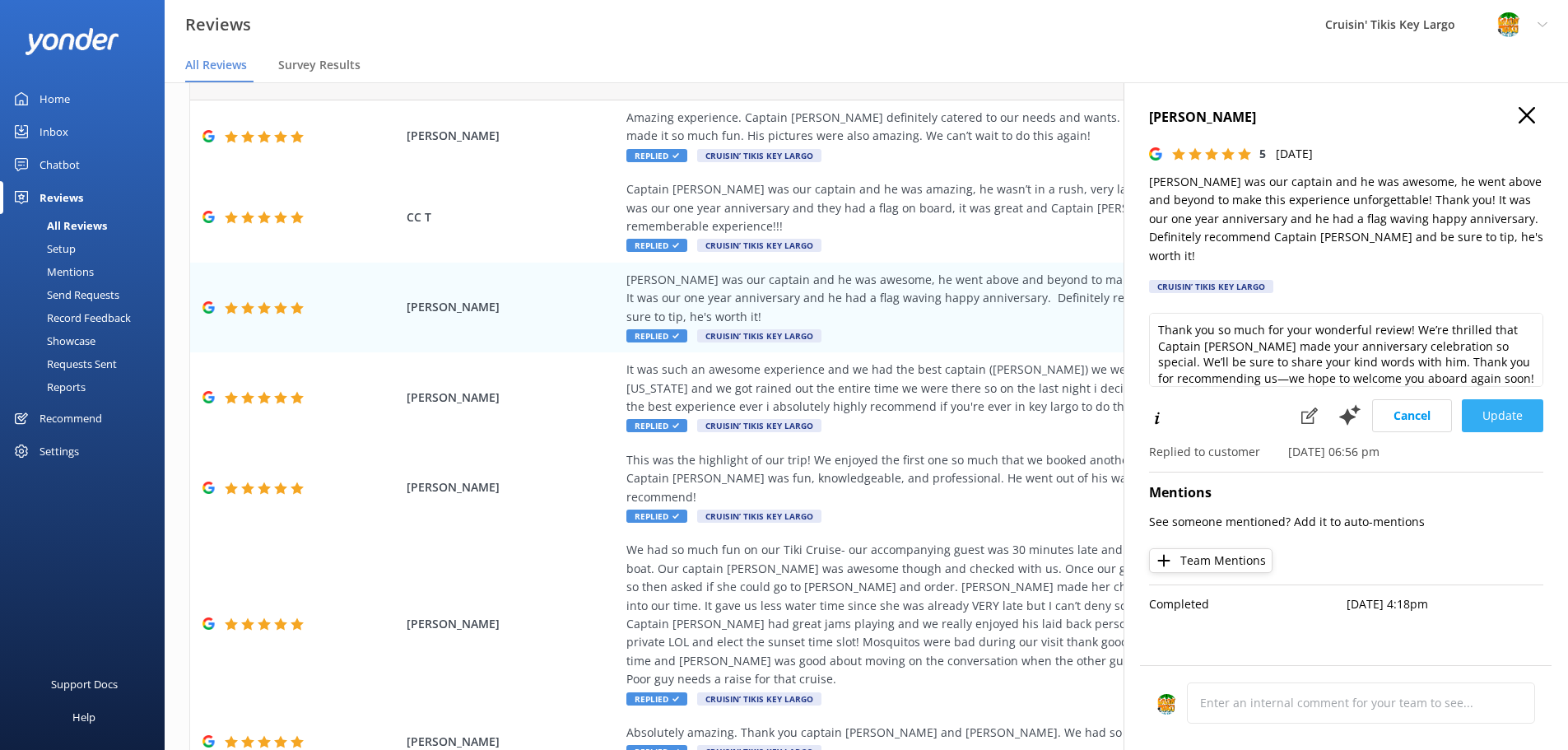
click at [1500, 399] on button "Update" at bounding box center [1502, 415] width 82 height 33
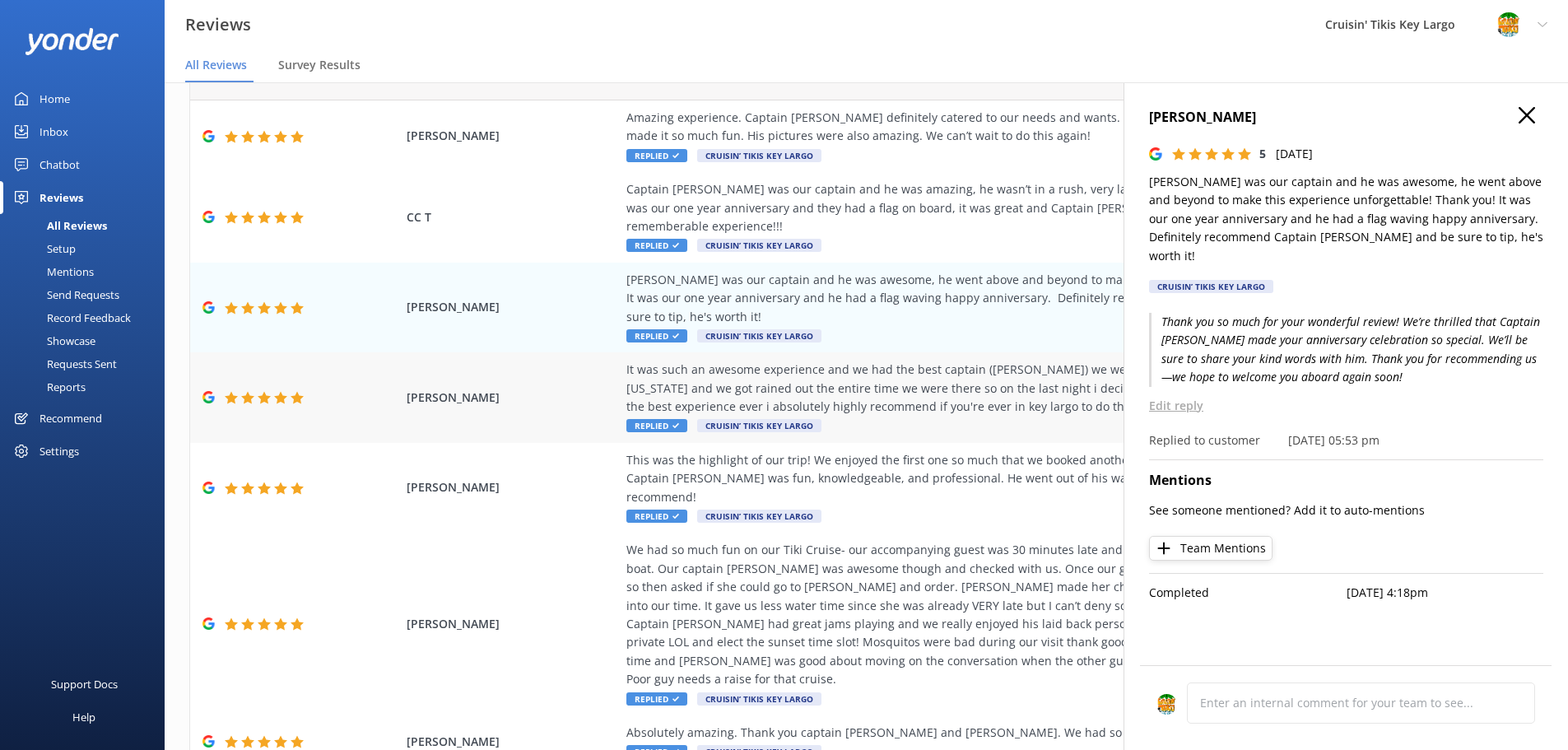
scroll to position [165, 0]
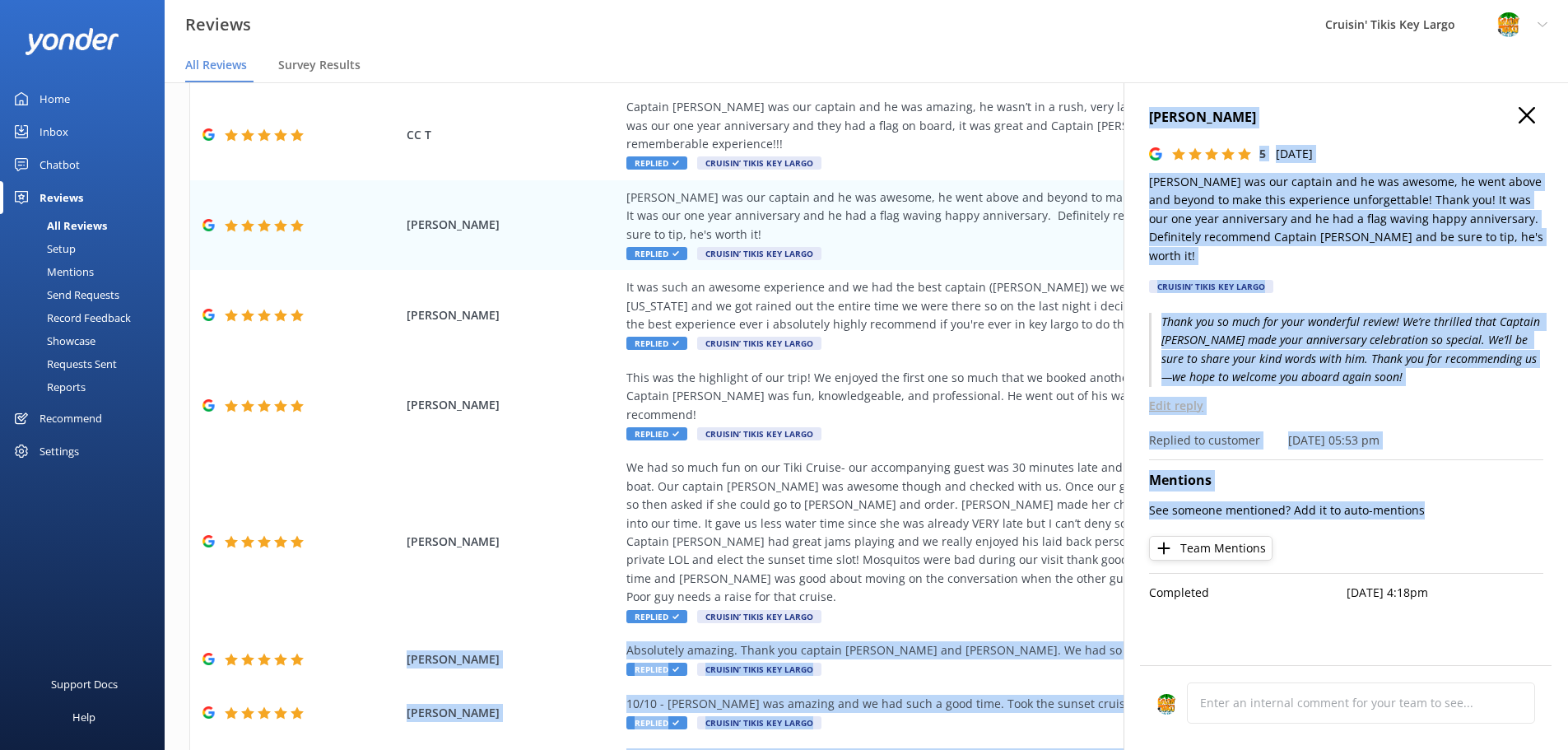
drag, startPoint x: 1094, startPoint y: 541, endPoint x: 1126, endPoint y: 544, distance: 32.1
click at [1126, 544] on div "Out of 469 reviews: 4.9 NPS 98 All reply statuses All reply statuses Needs a re…" at bounding box center [866, 433] width 1403 height 701
click at [1528, 118] on icon "button" at bounding box center [1527, 115] width 16 height 16
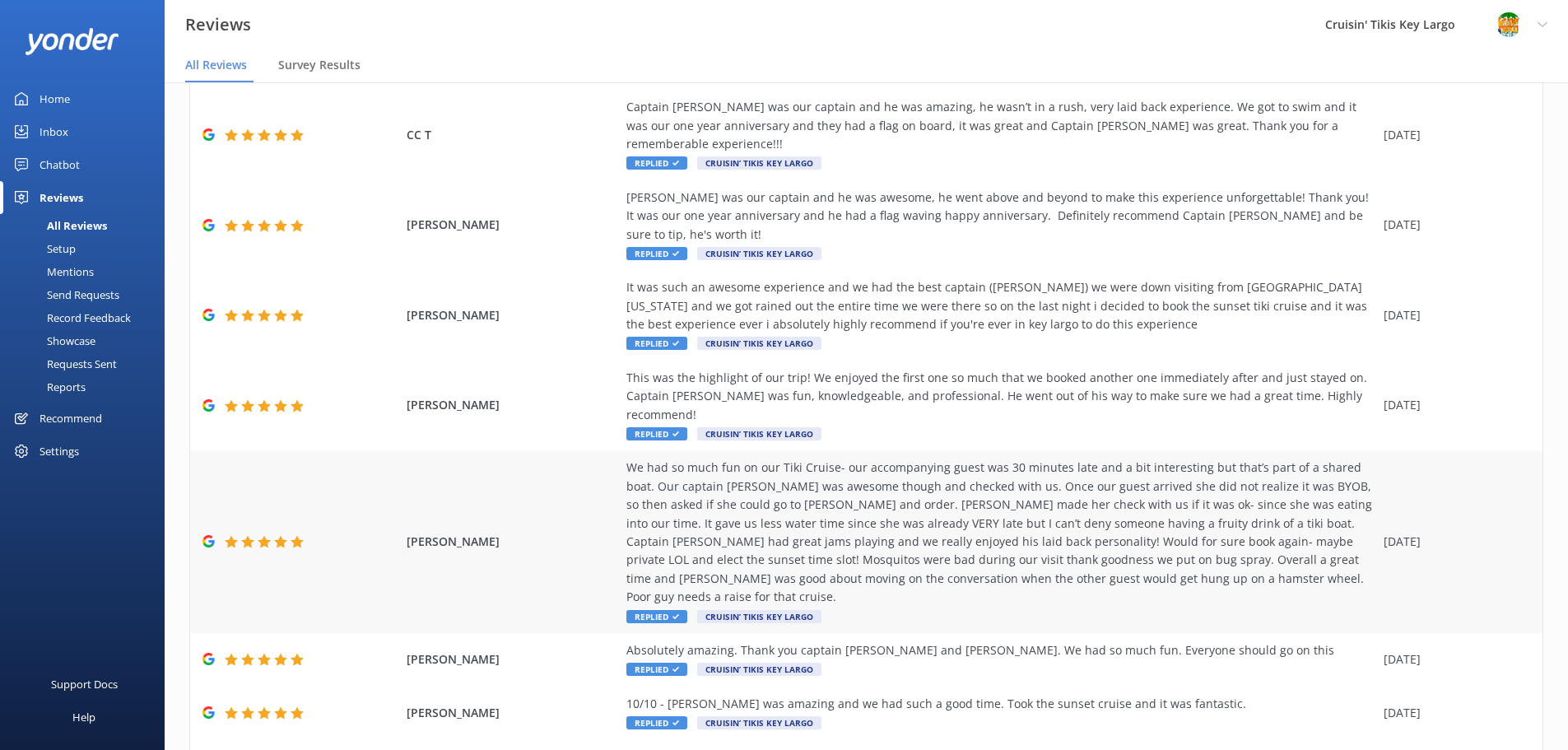
click at [600, 451] on div "Devinee Davison We had so much fun on our Tiki Cruise- our accompanying guest w…" at bounding box center [866, 541] width 1352 height 183
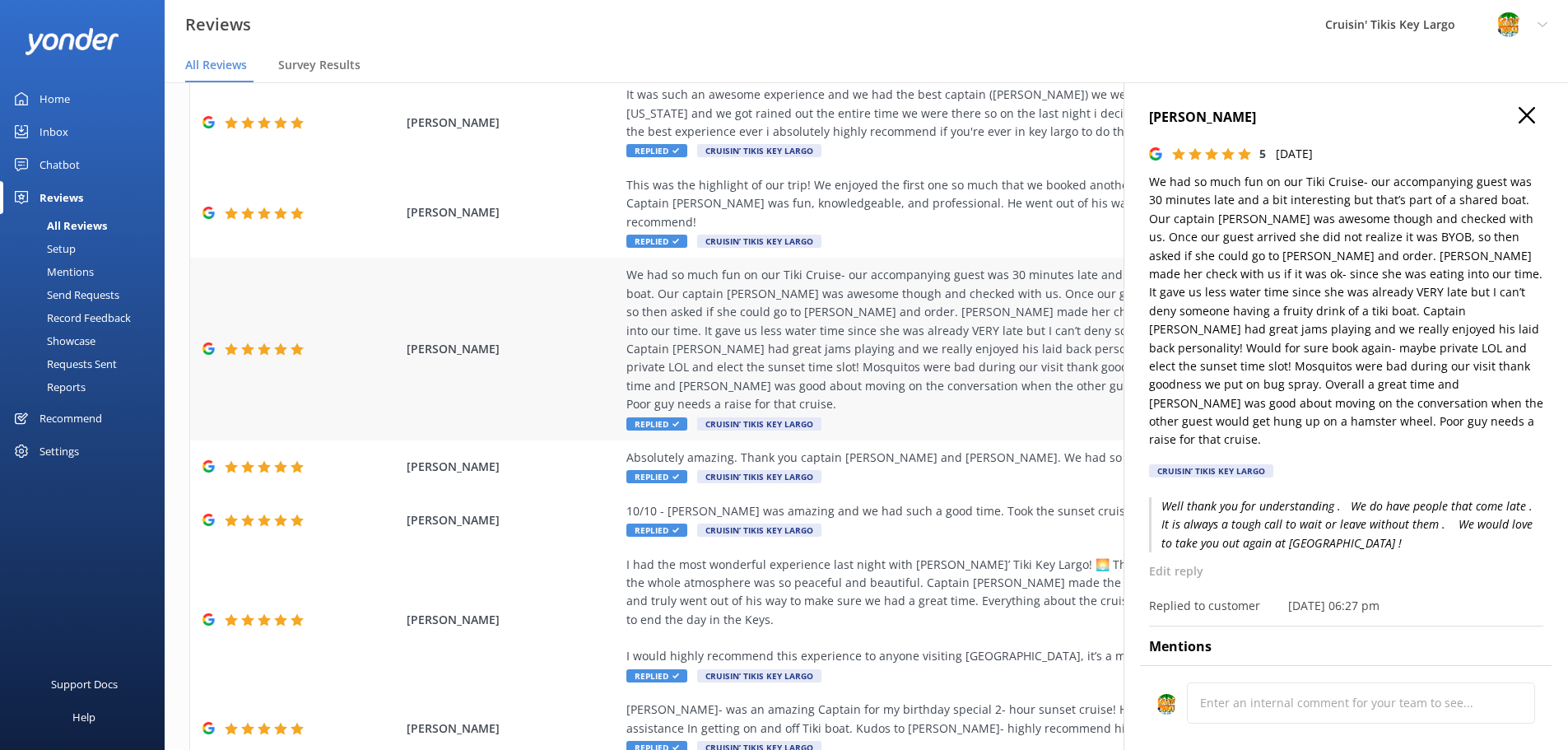
scroll to position [33, 0]
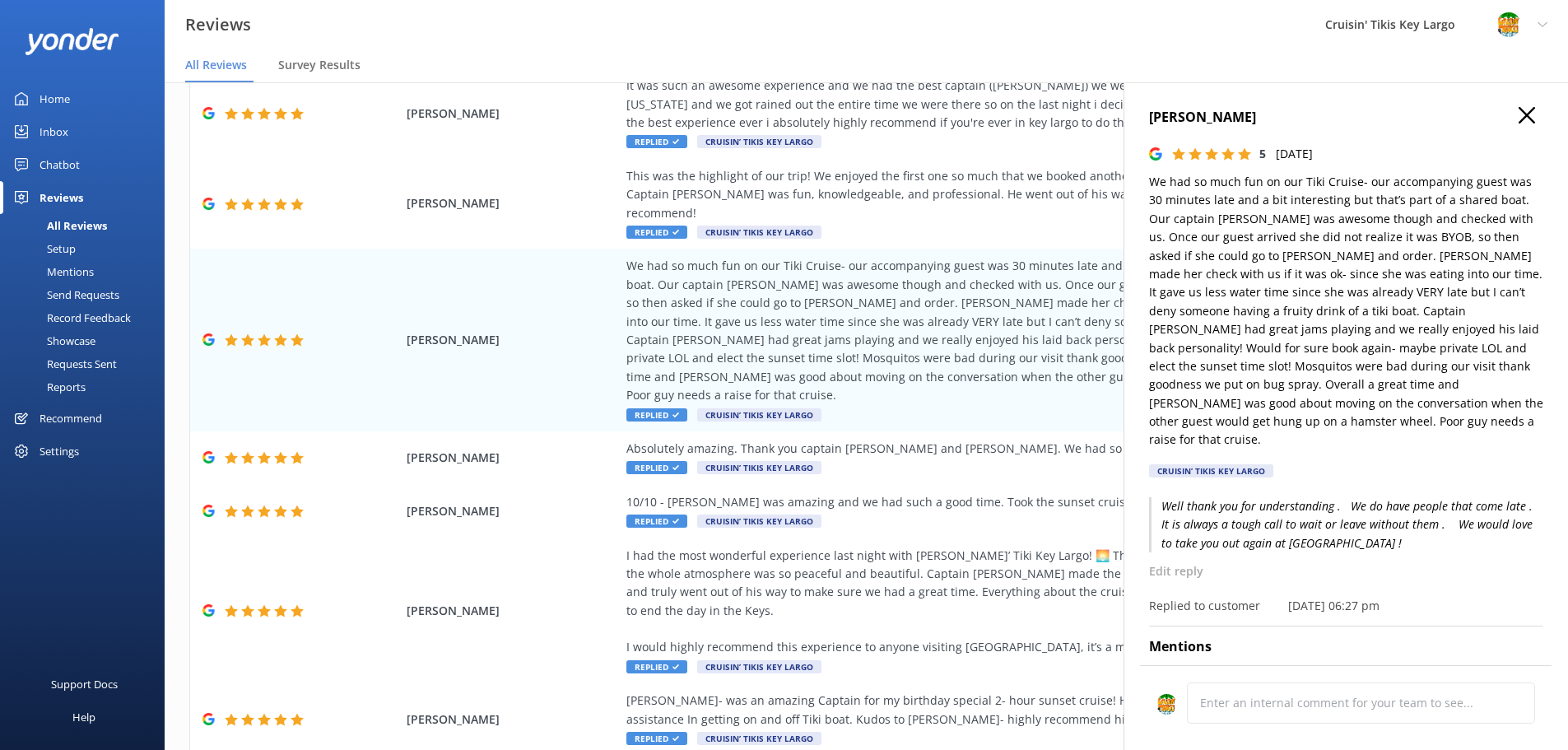
click at [1519, 112] on use "button" at bounding box center [1527, 115] width 16 height 16
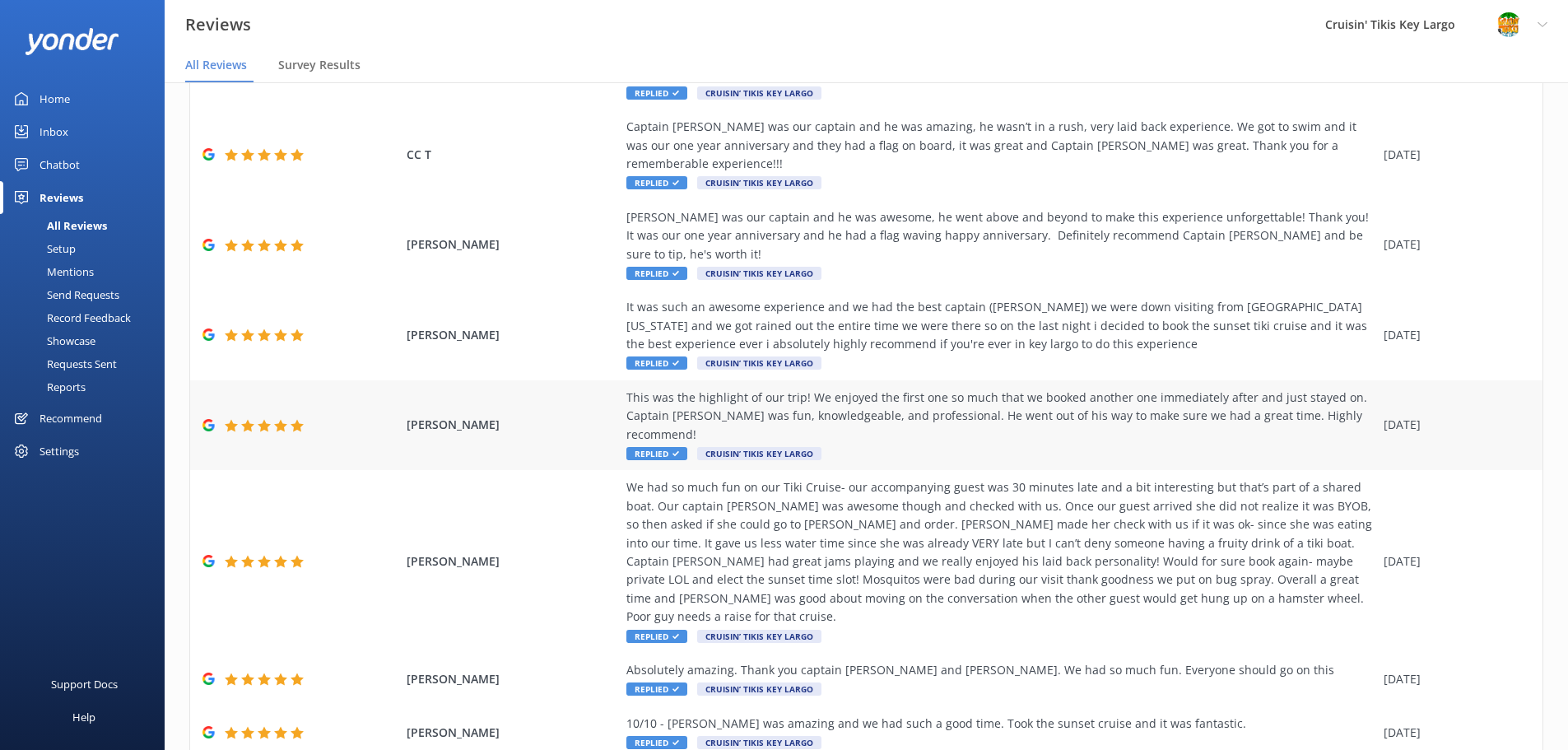
scroll to position [0, 0]
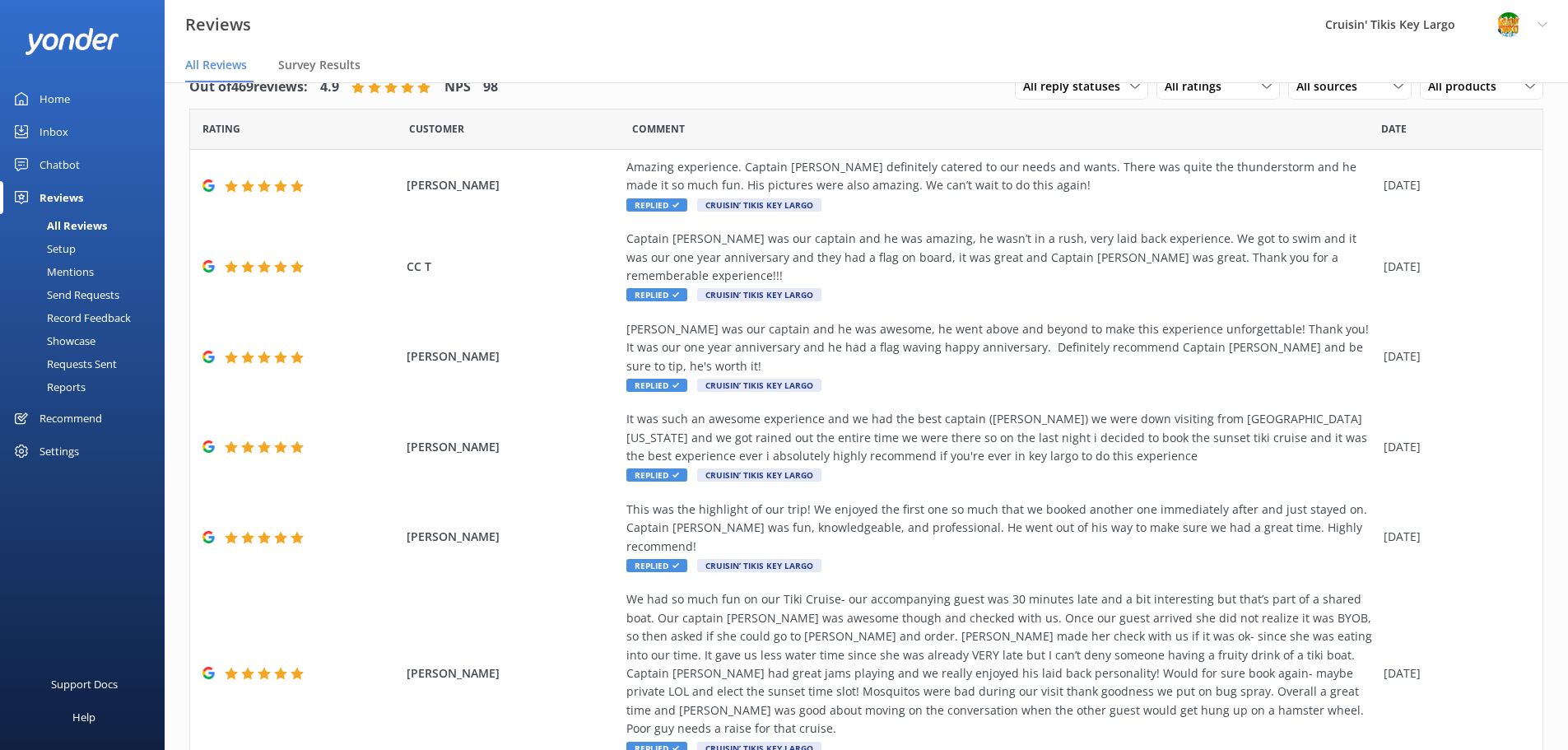
click at [75, 269] on div "Mentions" at bounding box center [51, 272] width 84 height 23
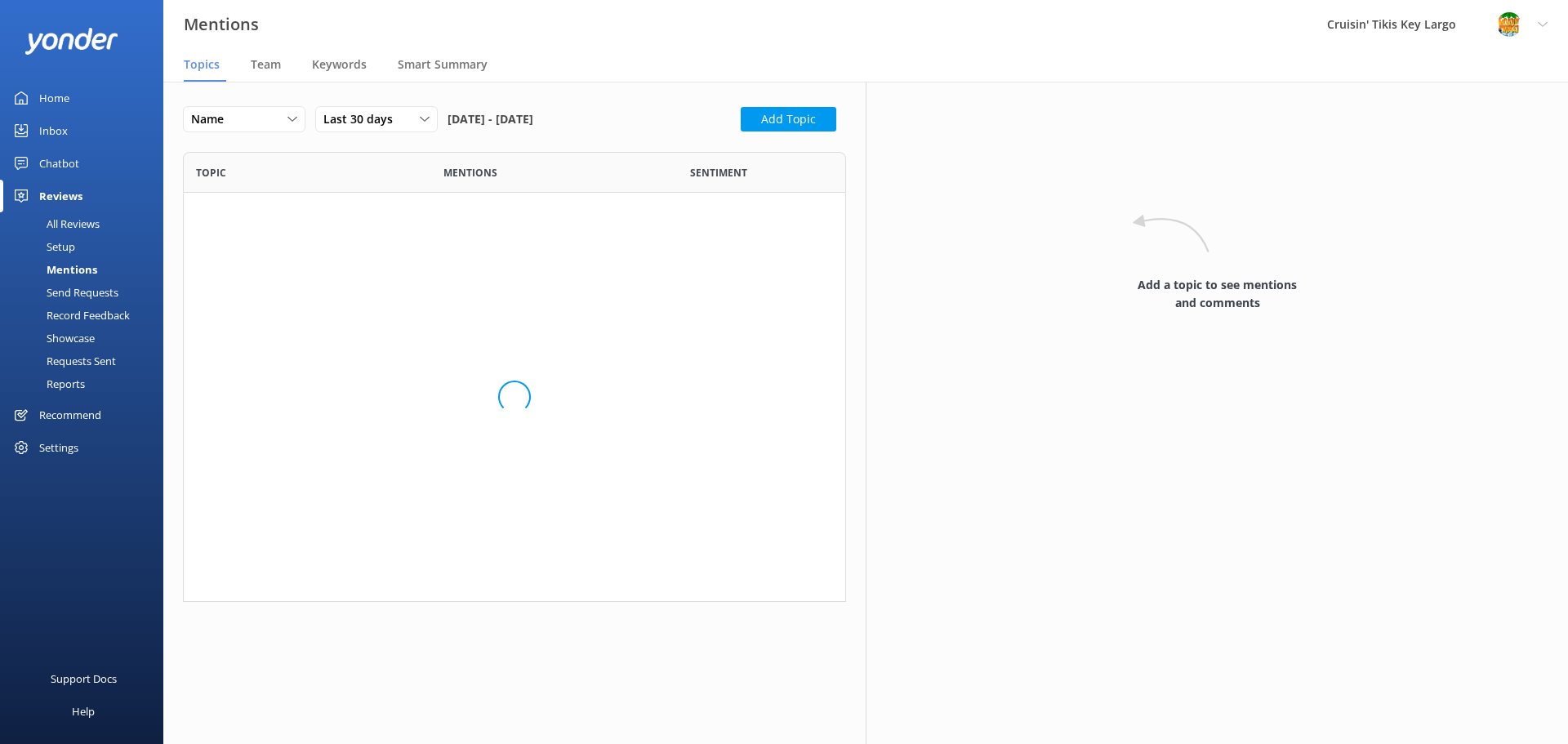
scroll to position [438, 651]
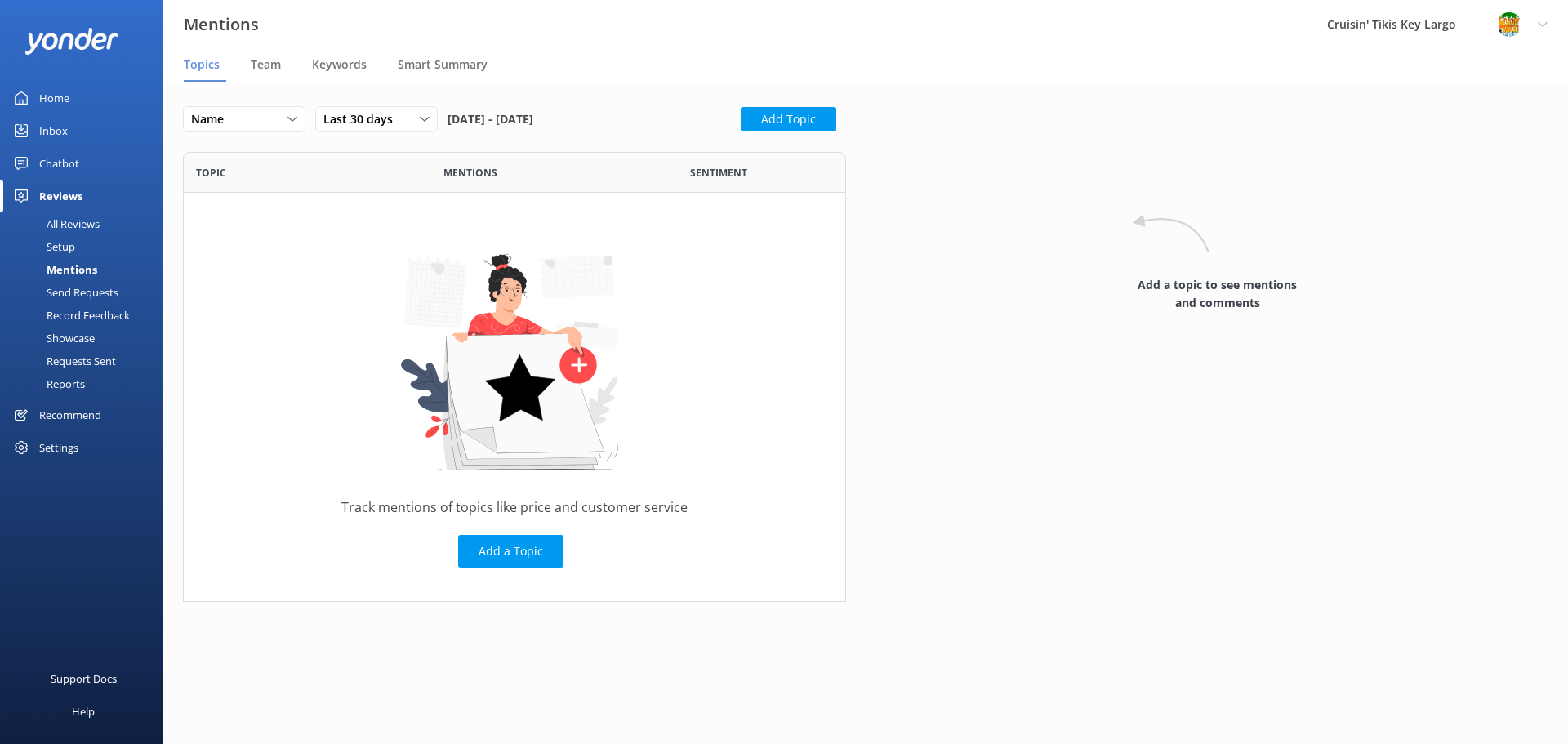
click at [70, 290] on div "Send Requests" at bounding box center [64, 293] width 109 height 23
